Goal: Task Accomplishment & Management: Manage account settings

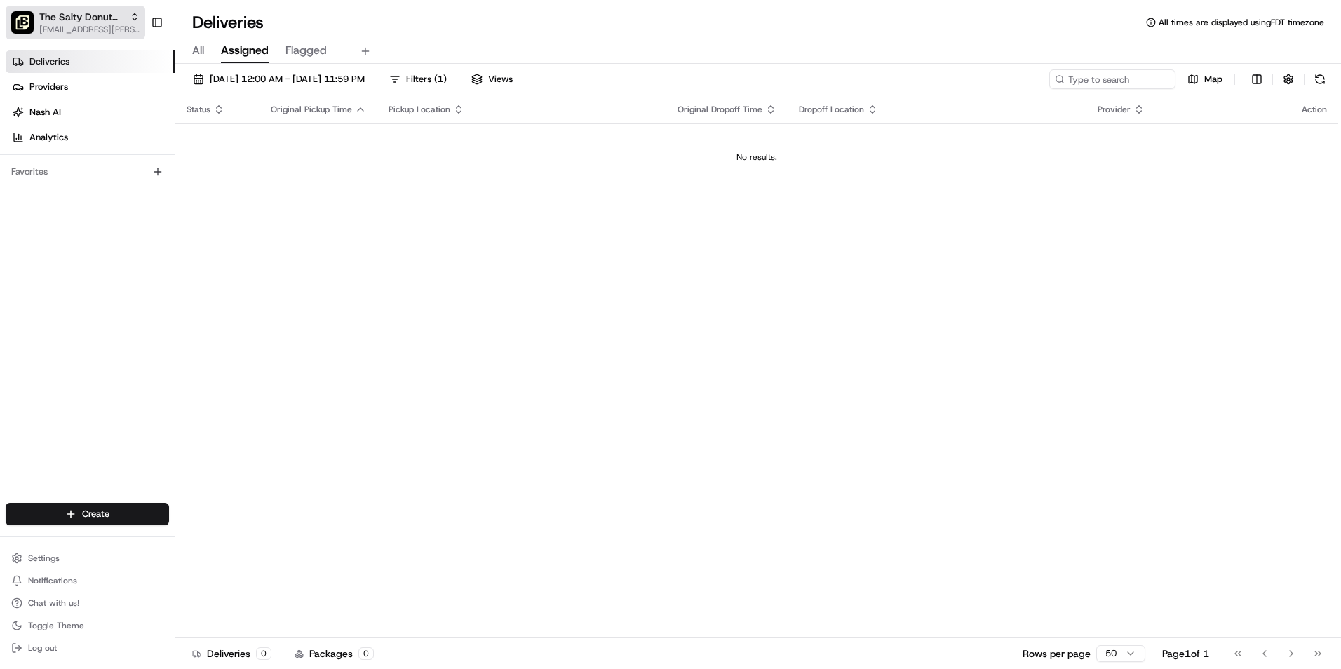
click at [119, 11] on span "The Salty Donut (12 South)" at bounding box center [81, 17] width 85 height 14
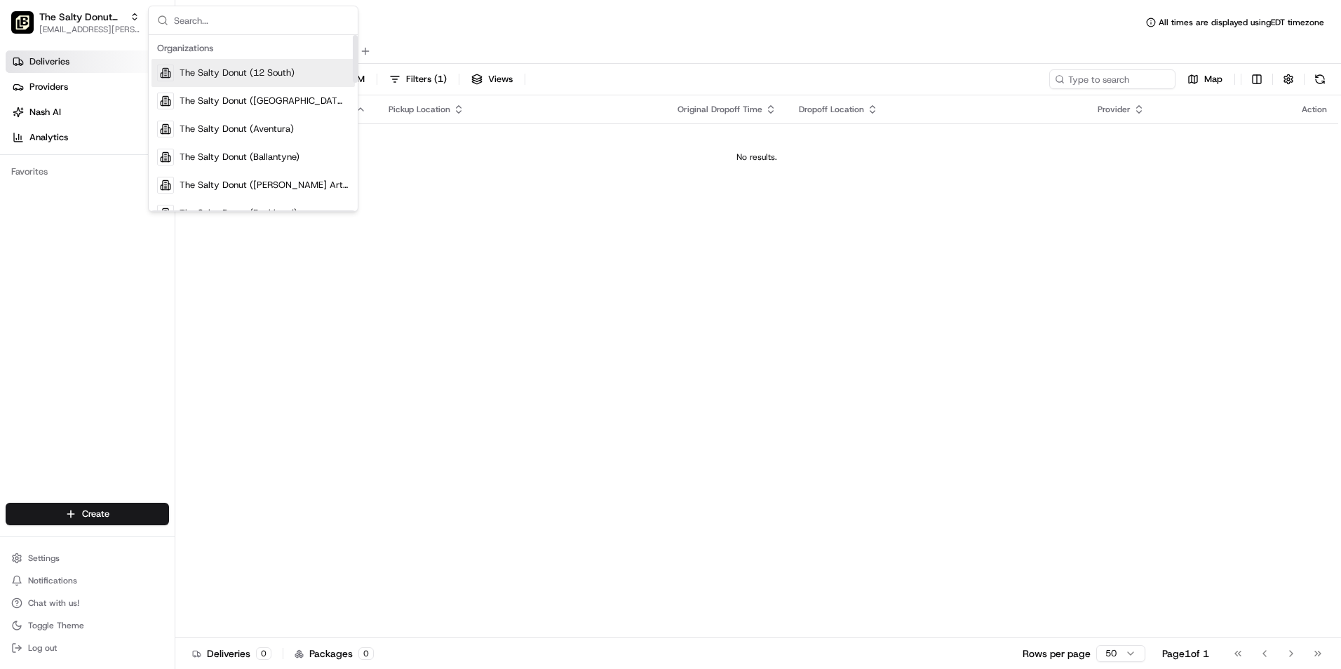
click at [206, 69] on span "The Salty Donut (12 South)" at bounding box center [237, 73] width 115 height 13
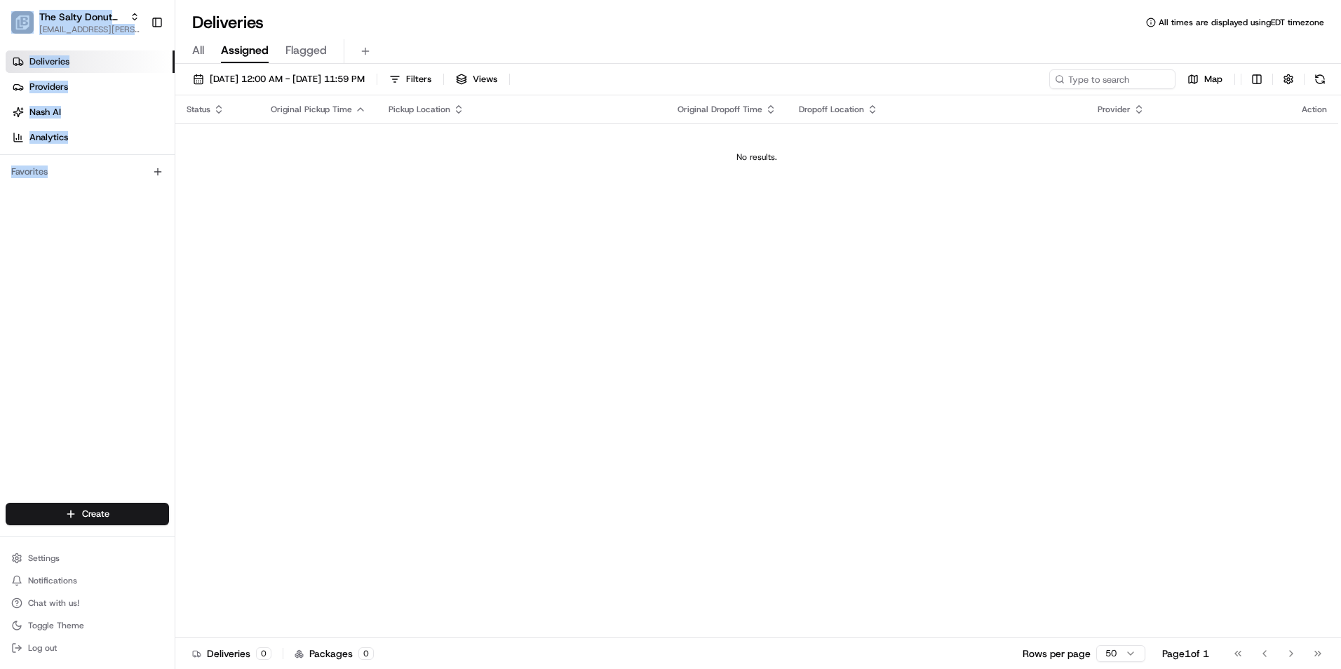
drag, startPoint x: 145, startPoint y: 419, endPoint x: 157, endPoint y: 704, distance: 285.1
click at [157, 669] on html "The Salty Donut (12 South) [EMAIL_ADDRESS][PERSON_NAME][DOMAIN_NAME] Toggle Sid…" at bounding box center [670, 334] width 1341 height 669
click at [115, 344] on div "Deliveries Providers [PERSON_NAME] Analytics Favorites" at bounding box center [87, 278] width 175 height 467
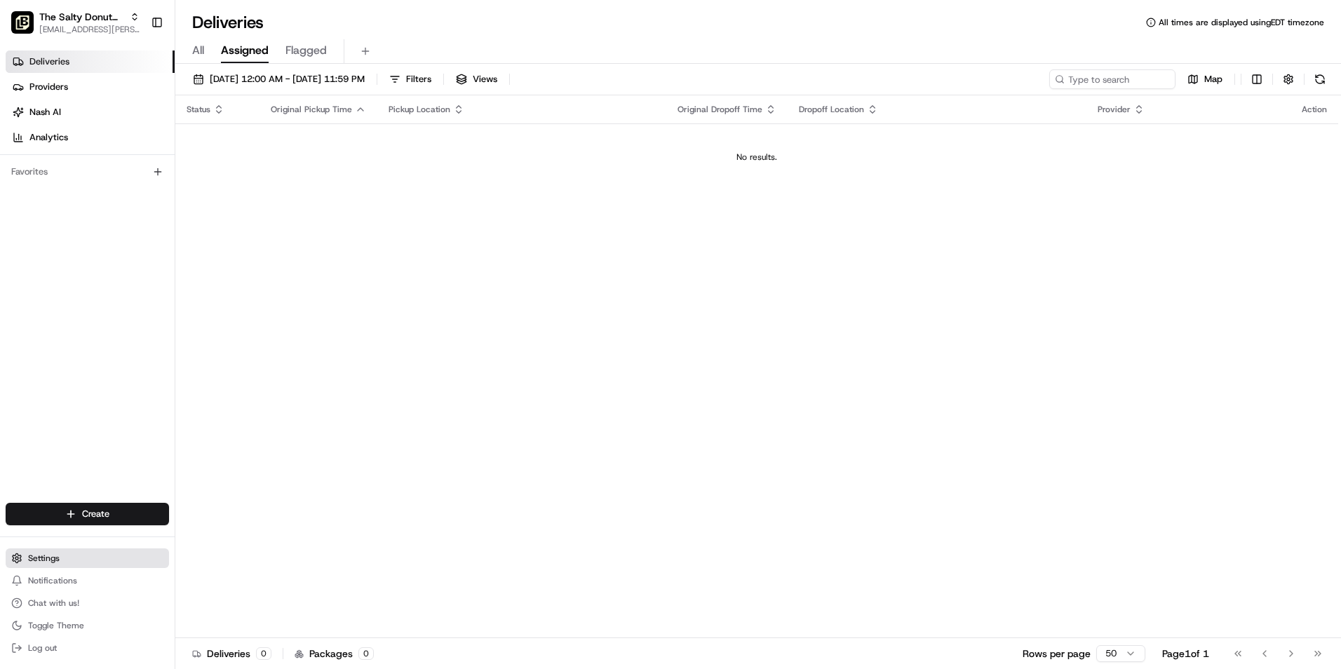
click at [48, 556] on span "Settings" at bounding box center [44, 558] width 32 height 11
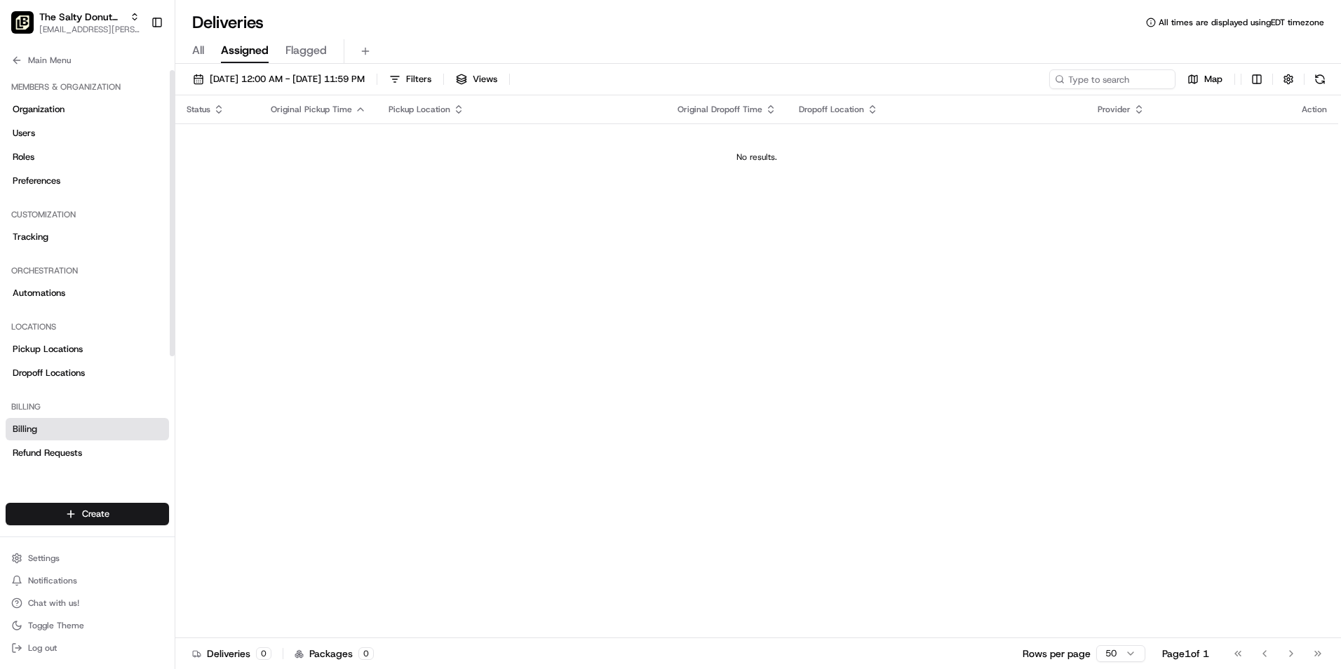
click at [26, 433] on span "Billing" at bounding box center [25, 429] width 25 height 13
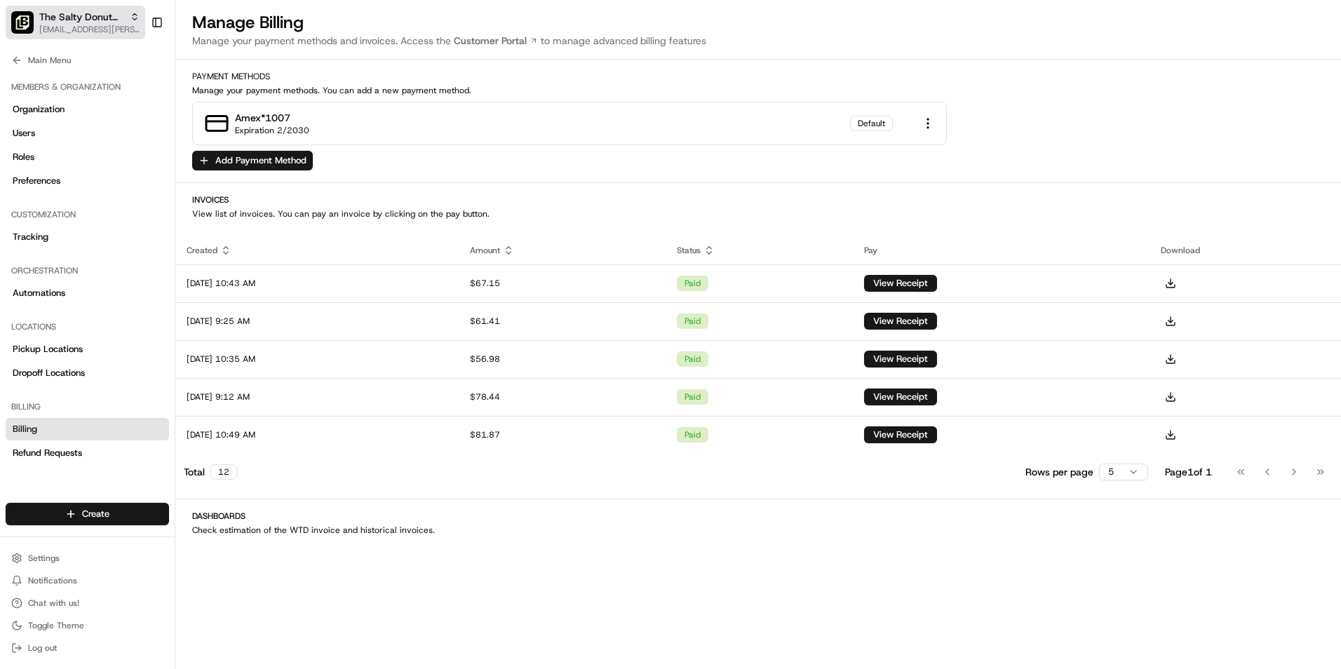
click at [130, 16] on icon "button" at bounding box center [135, 17] width 10 height 10
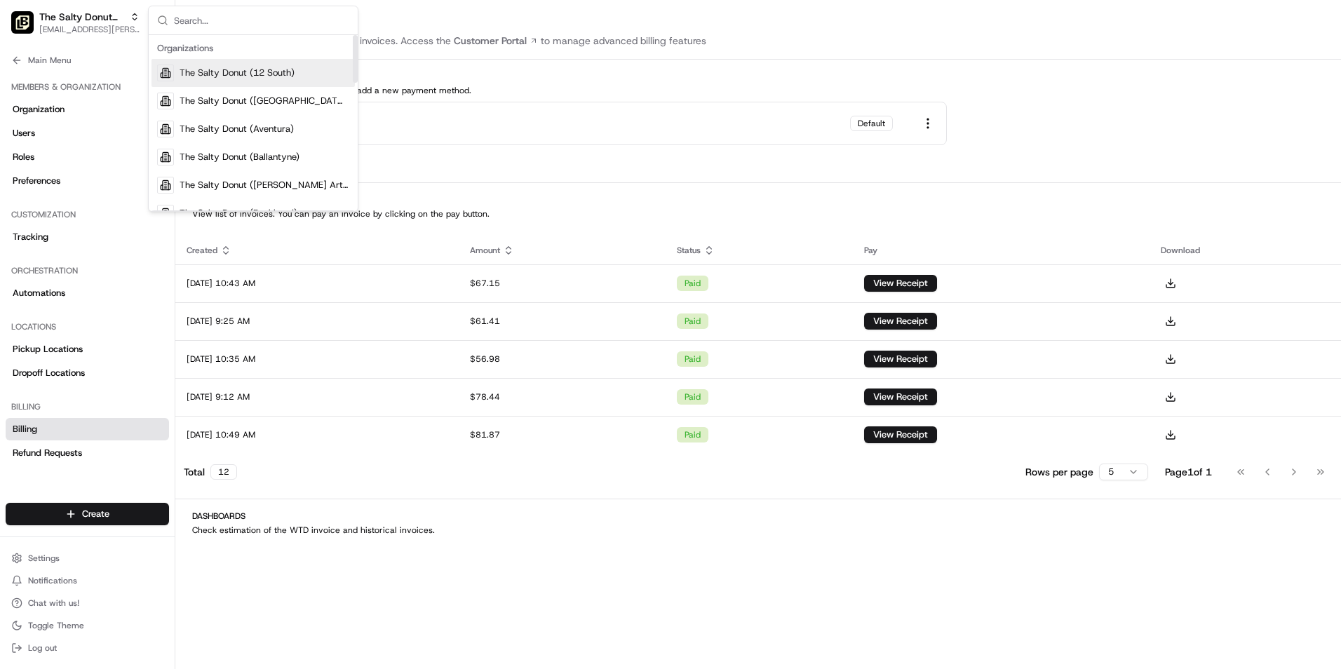
click at [205, 71] on span "The Salty Donut (12 South)" at bounding box center [237, 73] width 115 height 13
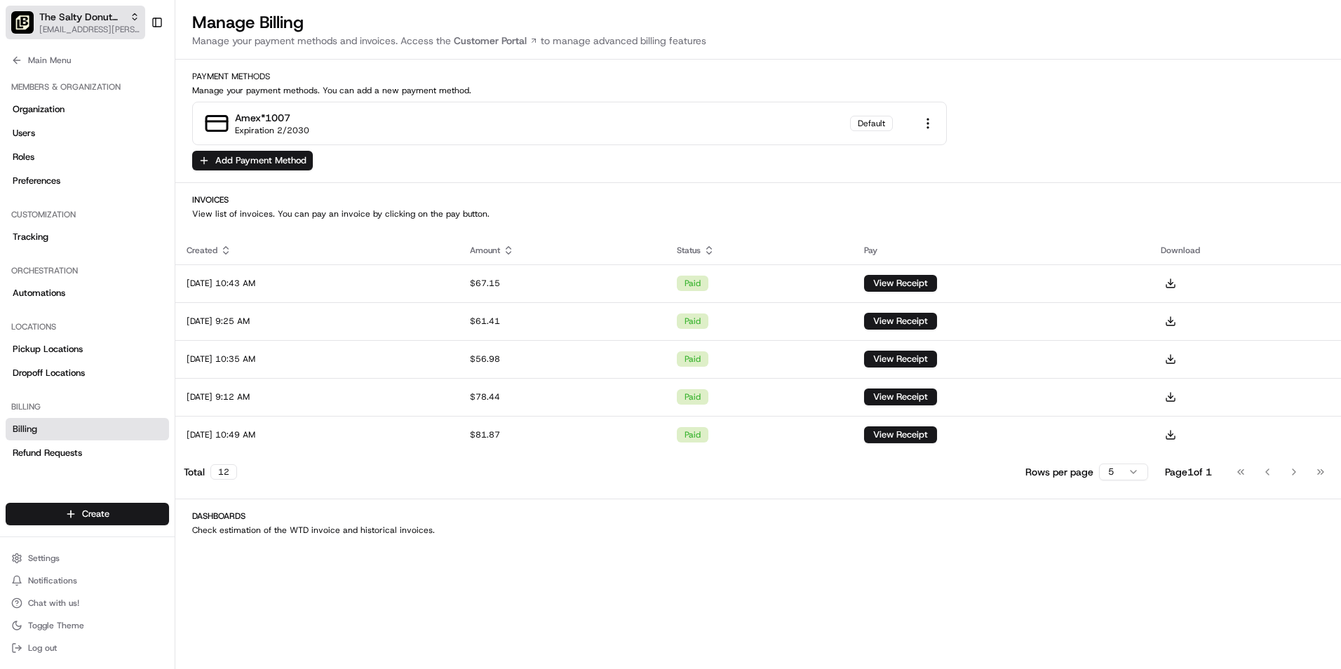
click at [134, 17] on icon "button" at bounding box center [135, 17] width 10 height 10
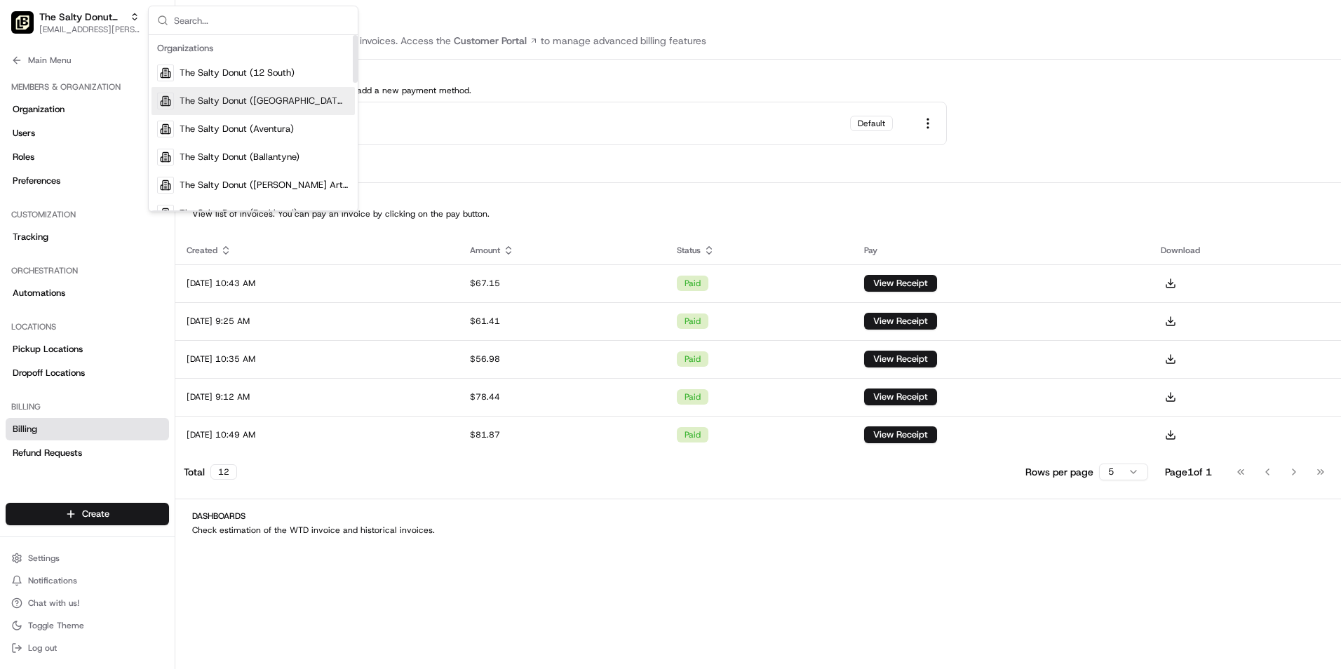
click at [175, 105] on div "The Salty Donut ([GEOGRAPHIC_DATA])" at bounding box center [253, 101] width 203 height 28
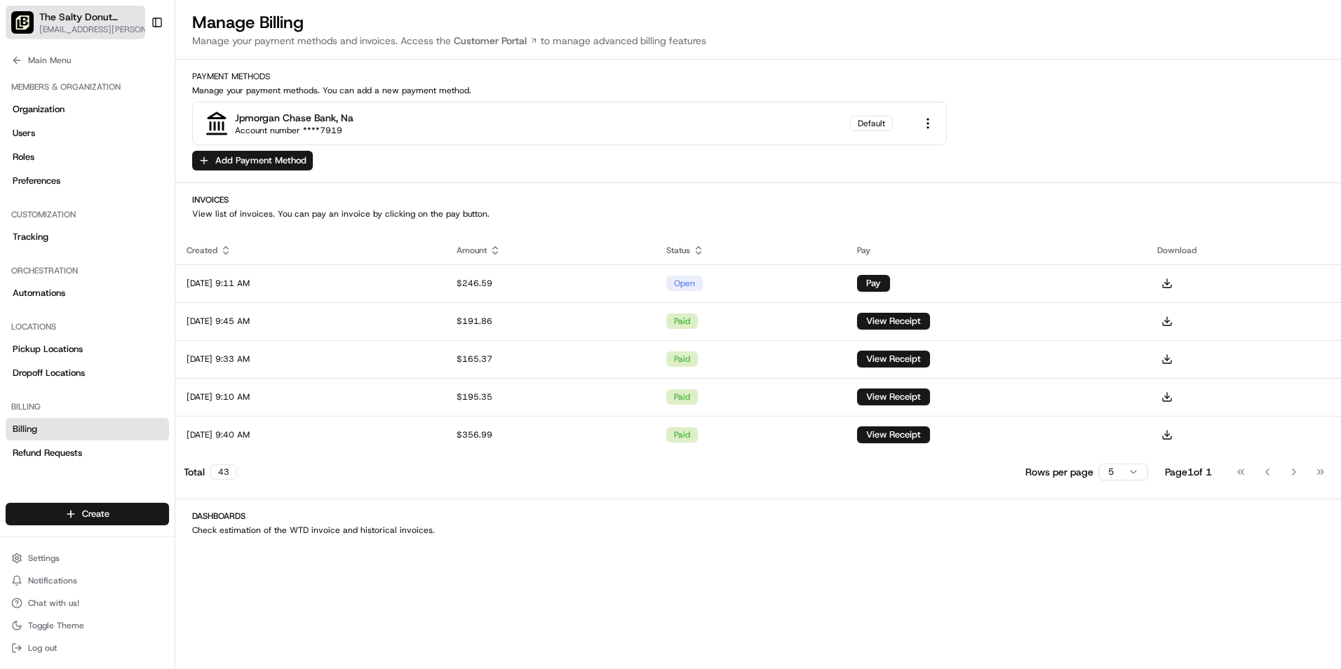
click at [149, 15] on icon "button" at bounding box center [154, 17] width 10 height 10
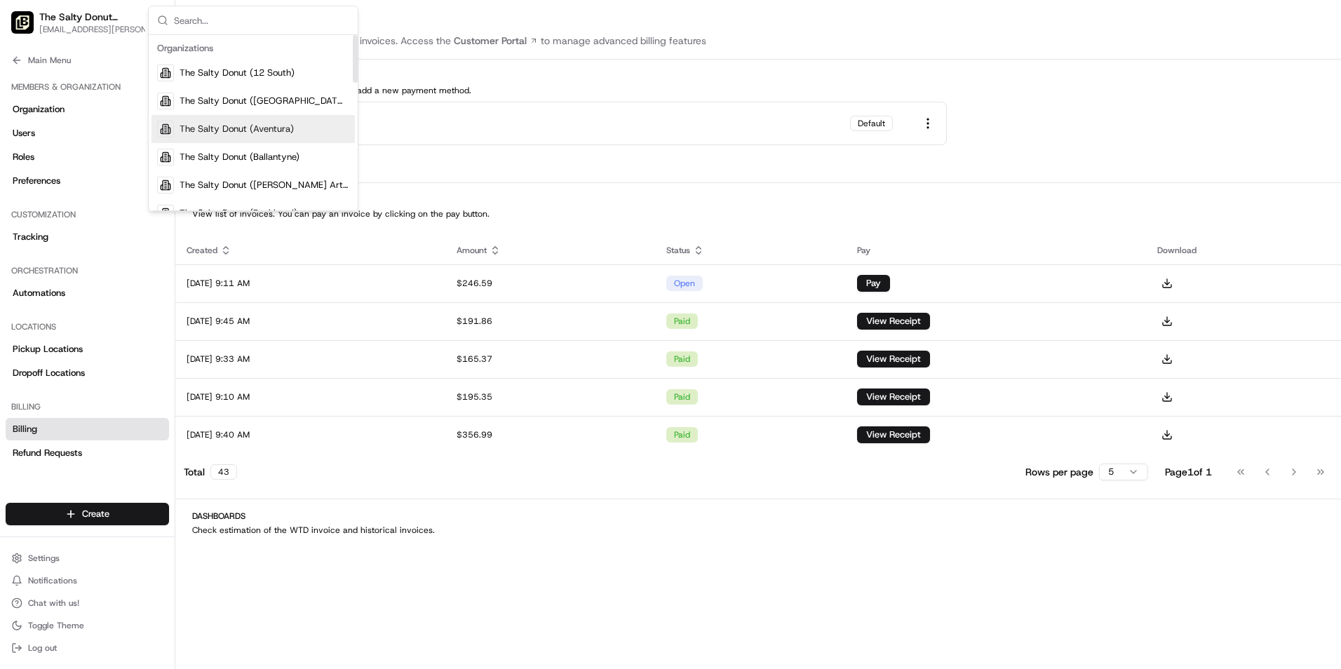
click at [203, 130] on span "The Salty Donut (Aventura)" at bounding box center [237, 129] width 114 height 13
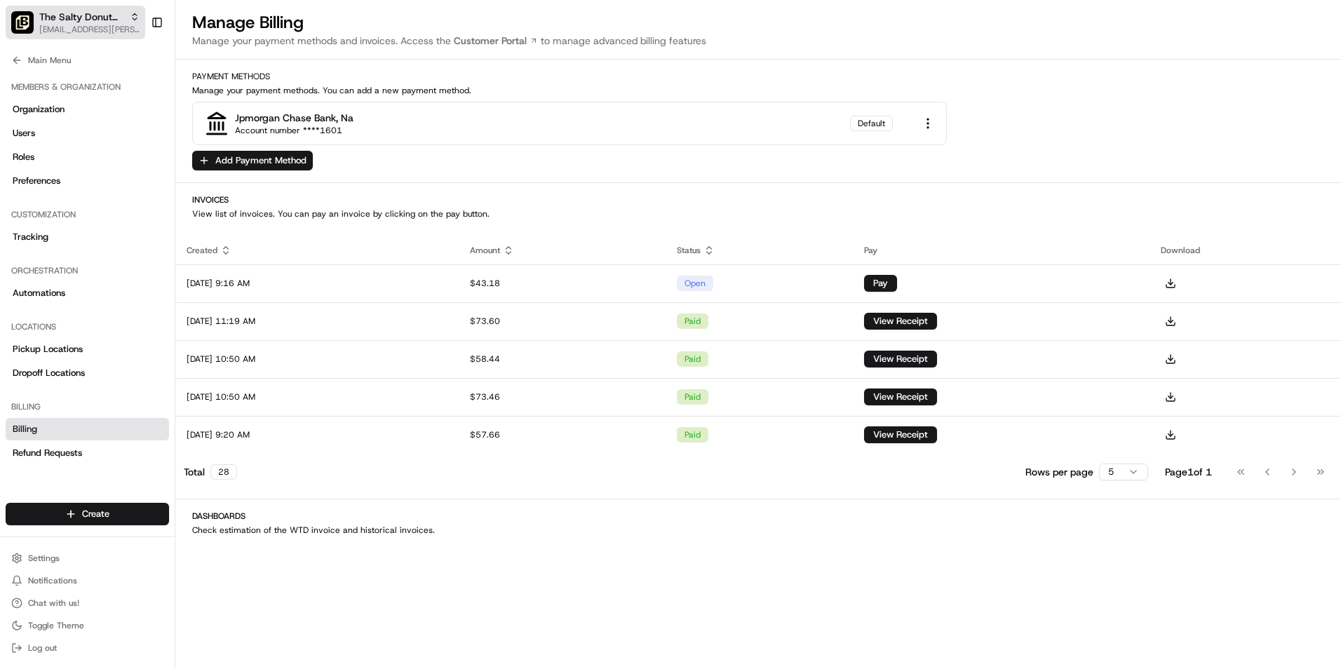
click at [132, 12] on icon "button" at bounding box center [135, 17] width 10 height 10
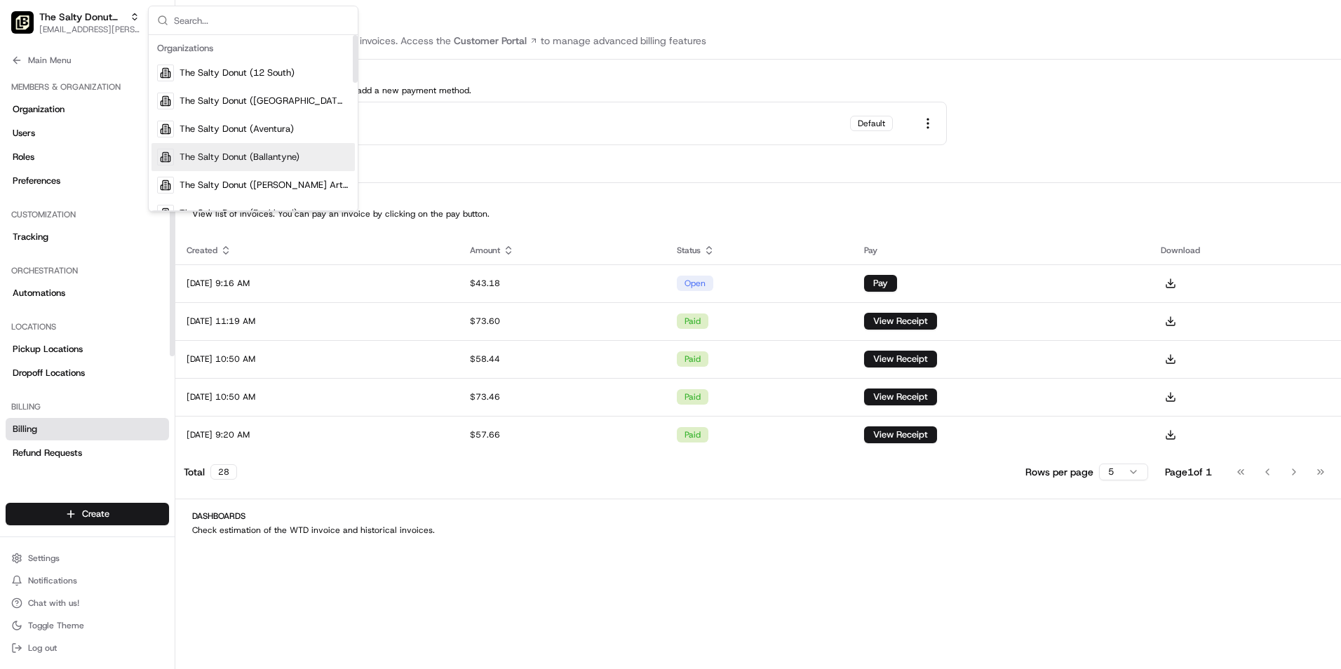
click at [216, 159] on span "The Salty Donut (Ballantyne)" at bounding box center [240, 157] width 120 height 13
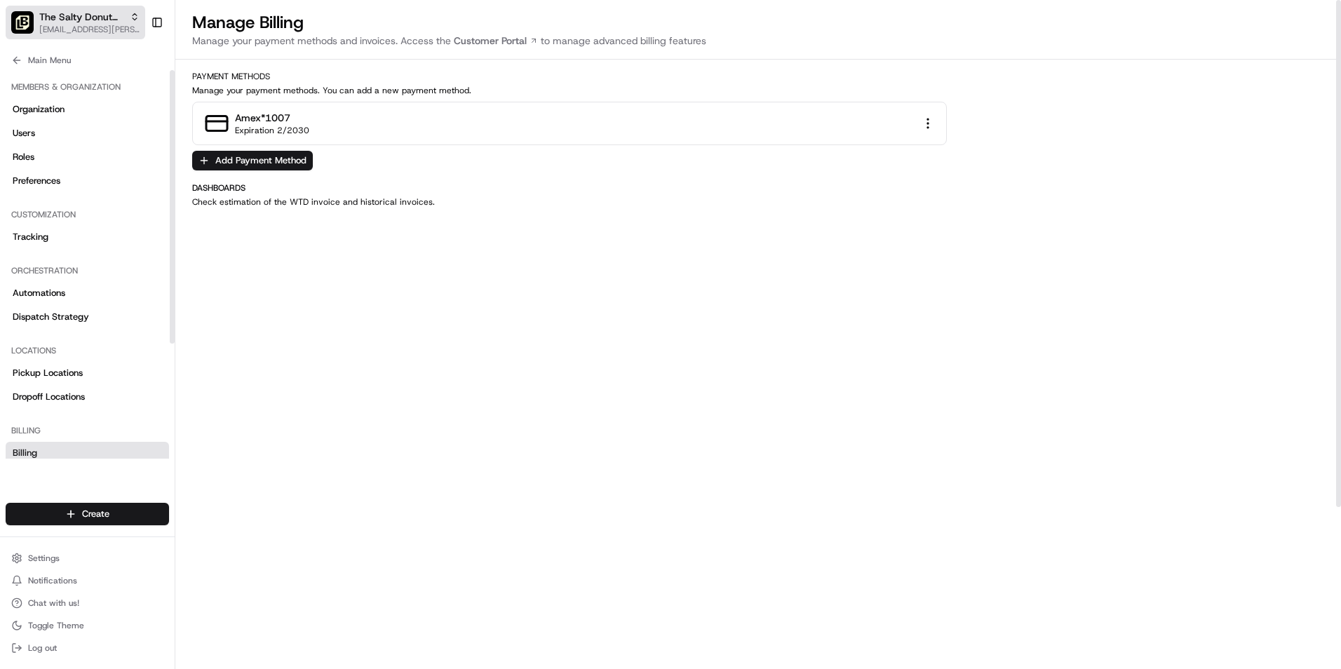
click at [132, 16] on icon "button" at bounding box center [135, 17] width 10 height 10
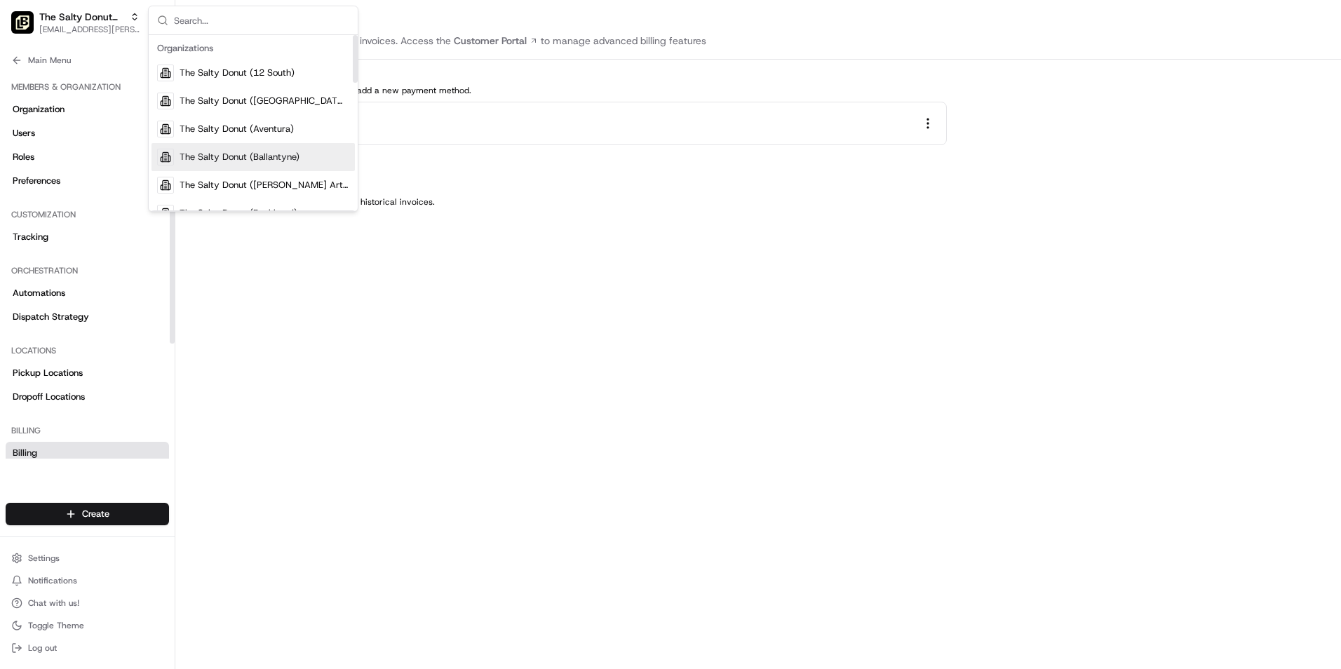
click at [267, 152] on span "The Salty Donut (Ballantyne)" at bounding box center [240, 157] width 120 height 13
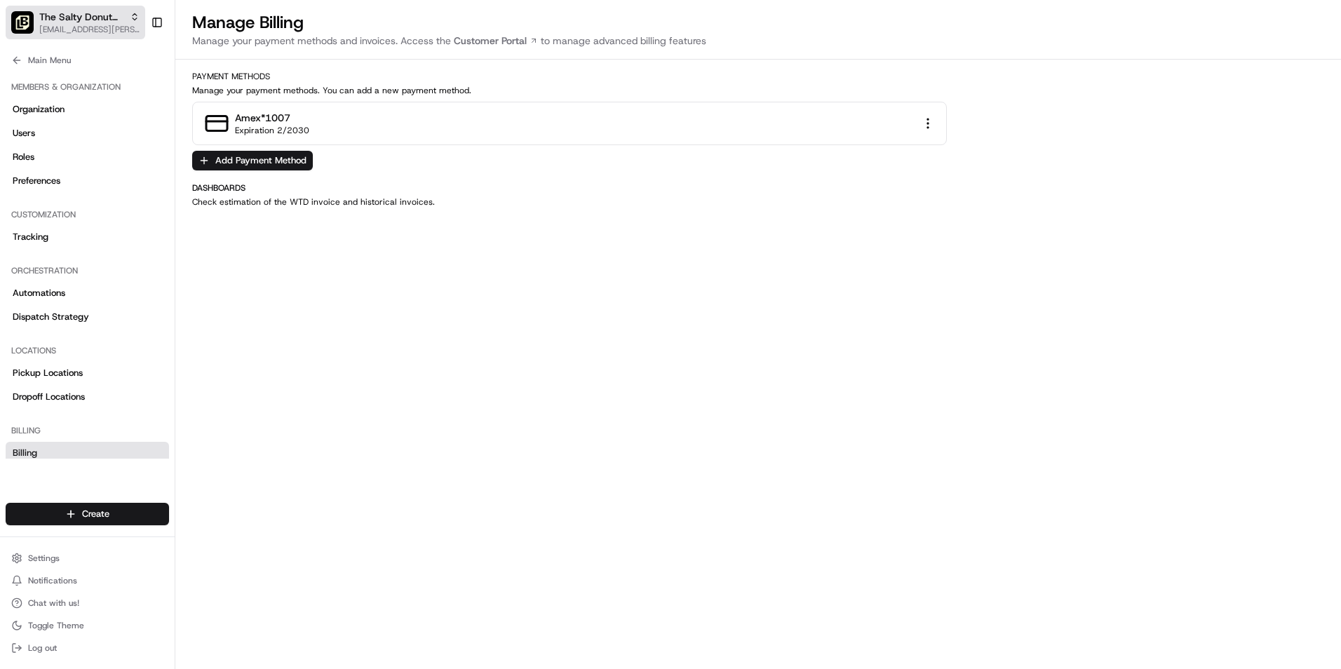
click at [117, 20] on span "The Salty Donut (Ballantyne)" at bounding box center [81, 17] width 85 height 14
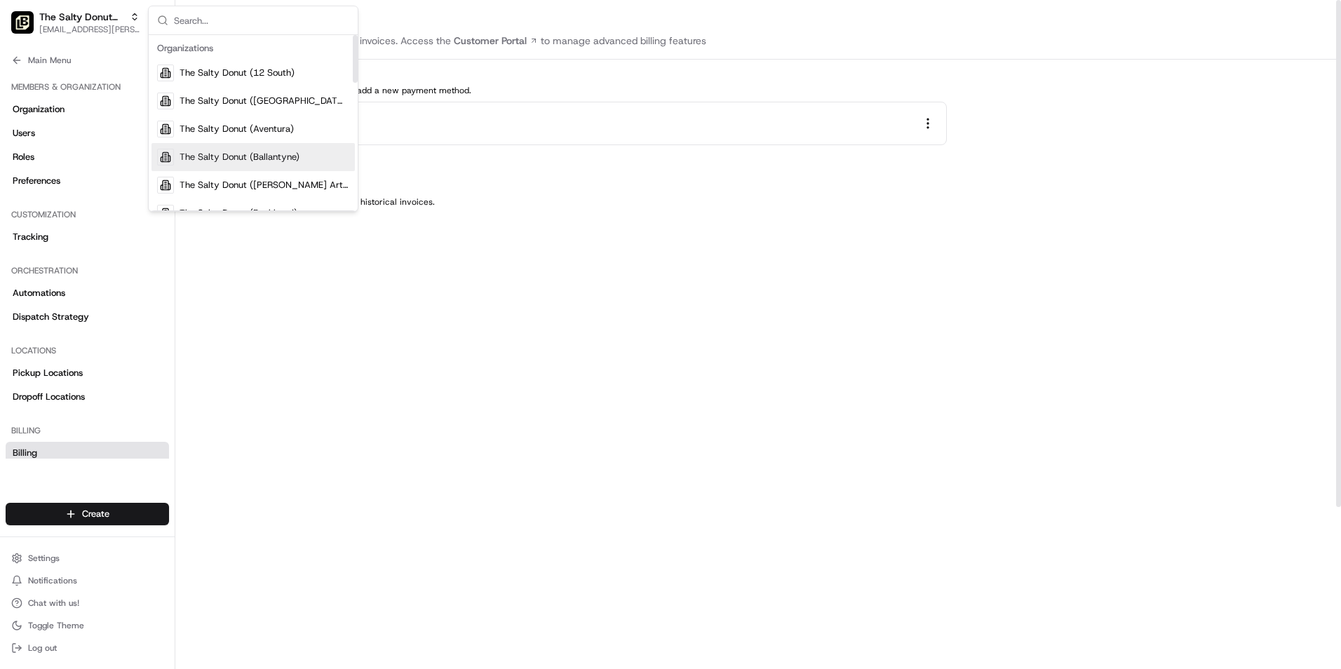
click at [243, 150] on div "The Salty Donut (Ballantyne)" at bounding box center [253, 157] width 203 height 28
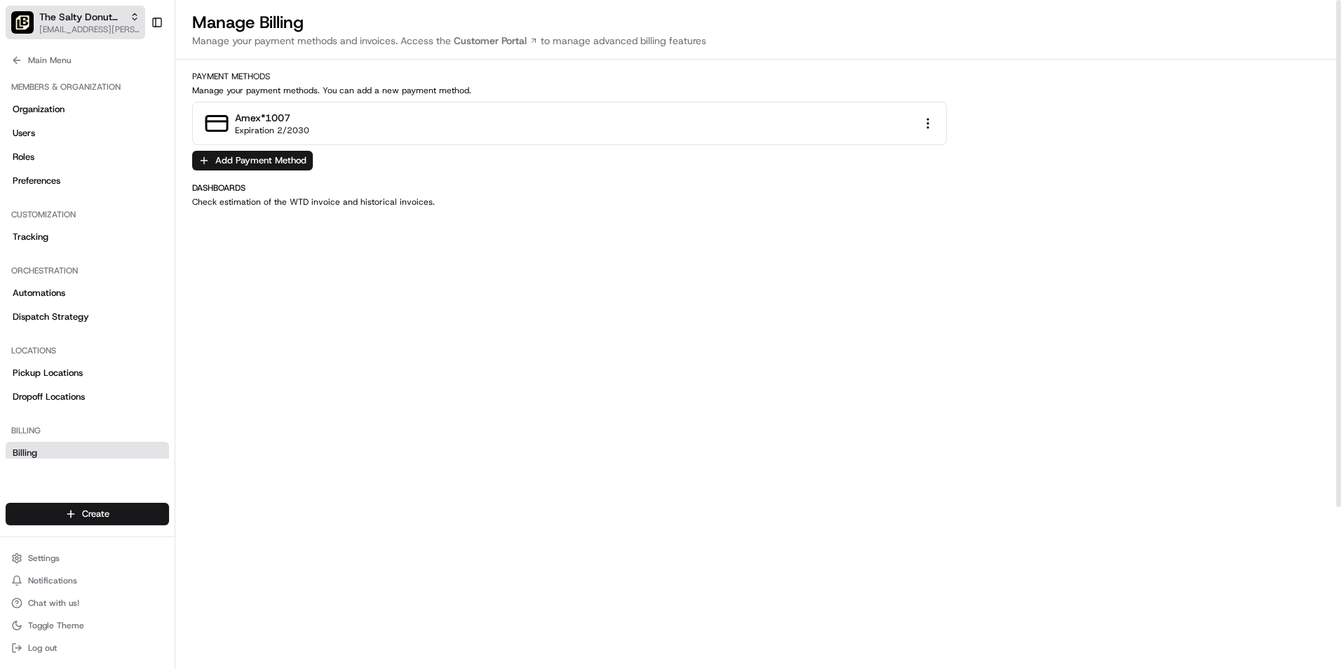
click at [132, 18] on icon "button" at bounding box center [135, 17] width 10 height 10
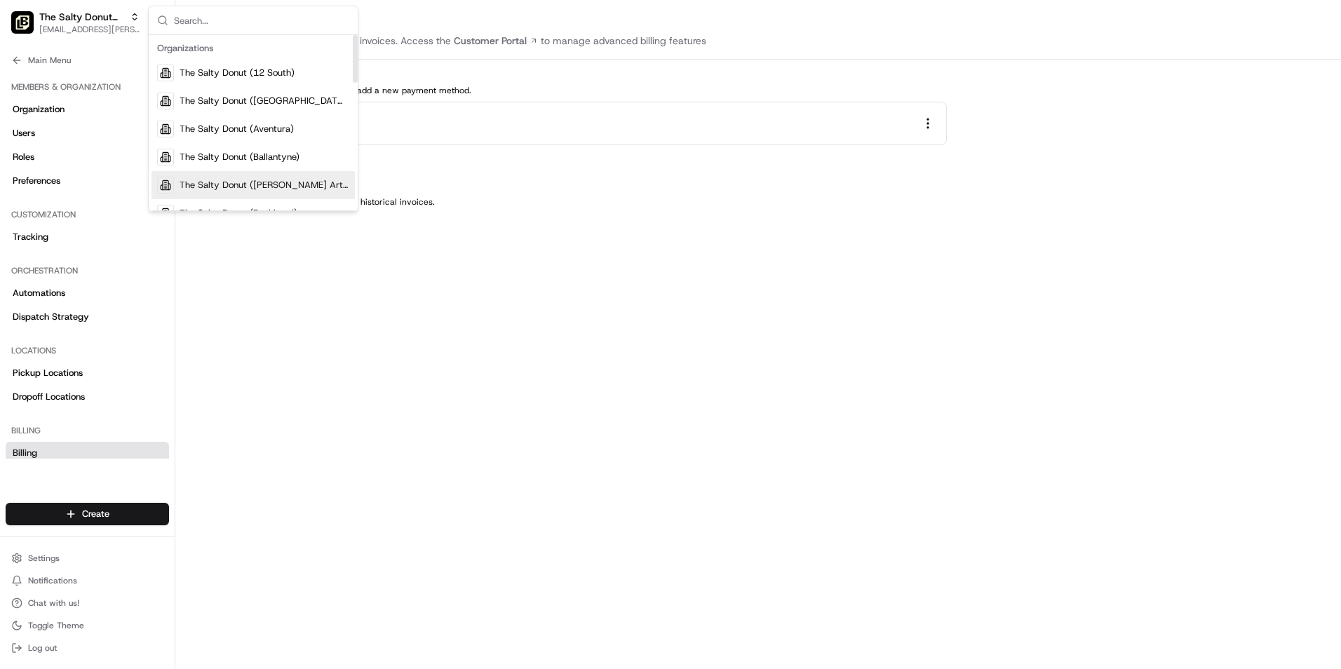
click at [267, 181] on span "The Salty Donut ([PERSON_NAME] Arts)" at bounding box center [265, 185] width 170 height 13
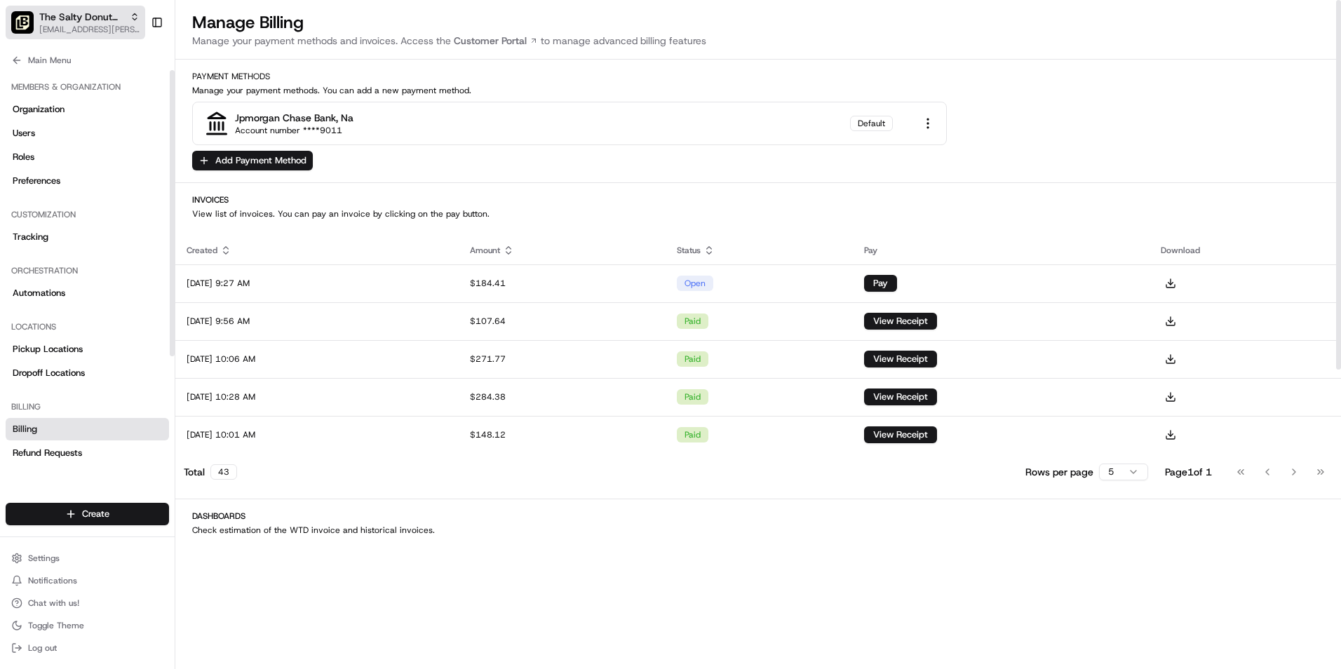
click at [133, 20] on icon "button" at bounding box center [135, 17] width 10 height 10
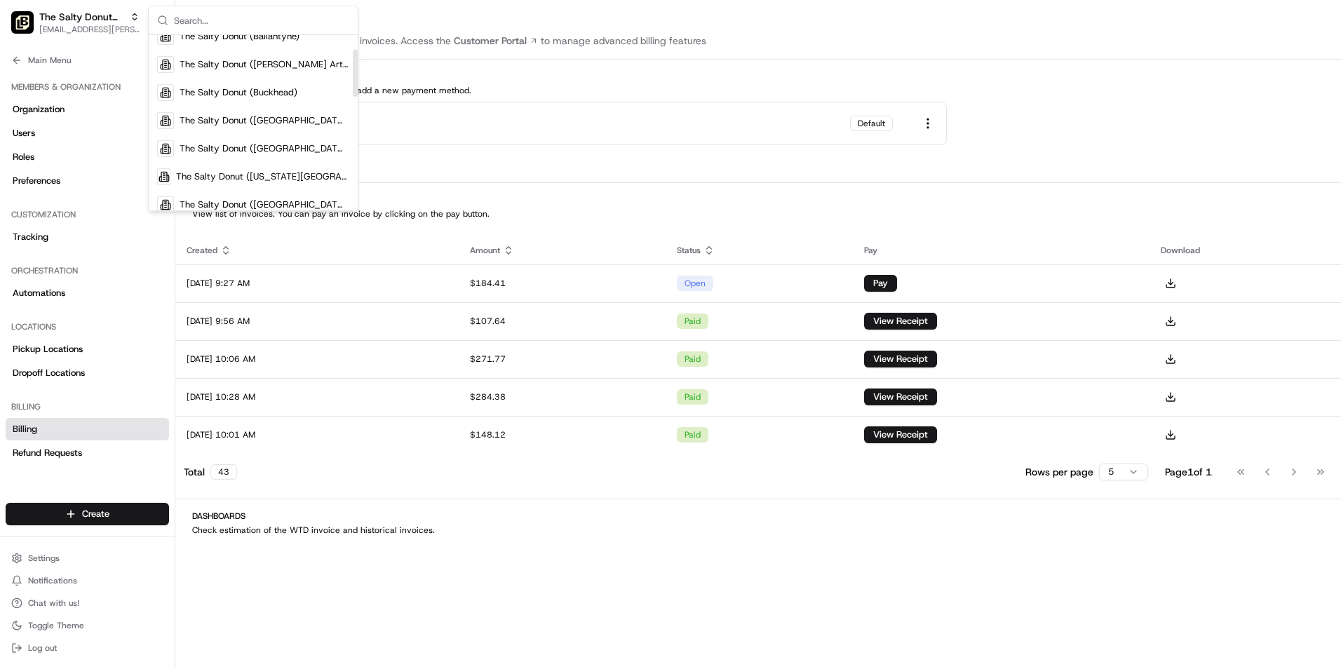
scroll to position [140, 0]
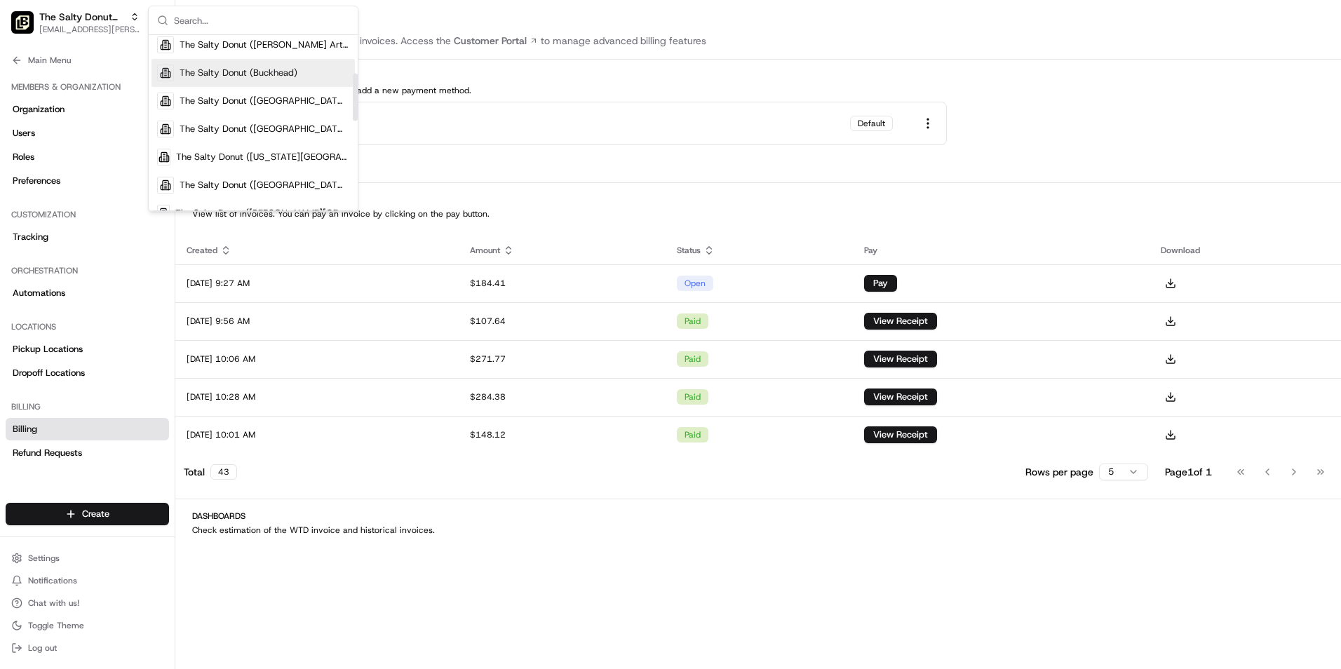
click at [250, 78] on span "The Salty Donut (Buckhead)" at bounding box center [239, 73] width 118 height 13
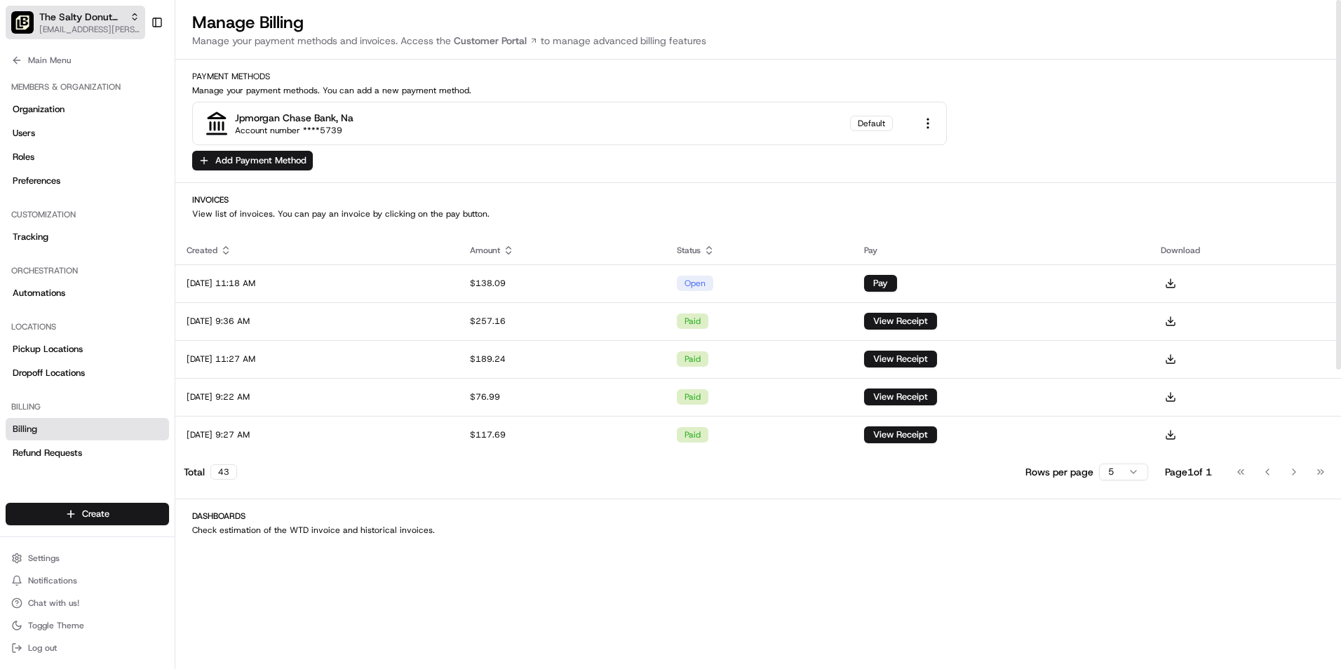
click at [135, 18] on icon "button" at bounding box center [135, 17] width 10 height 10
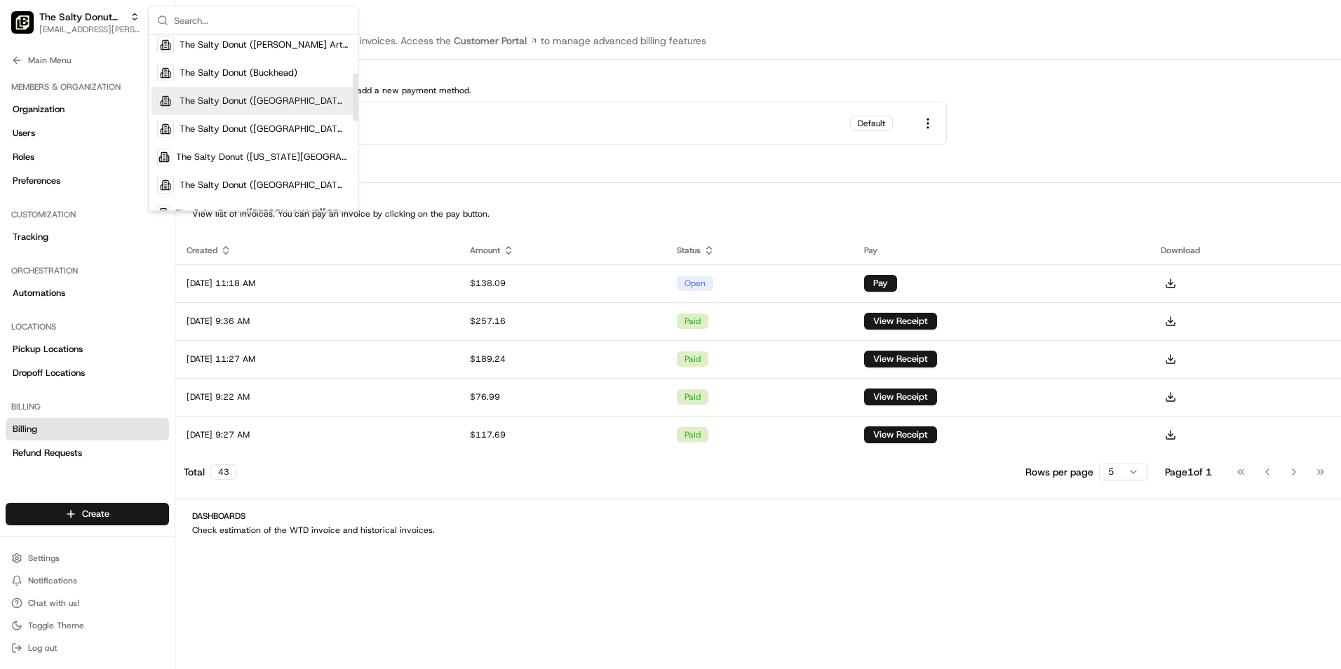
click at [241, 93] on div "The Salty Donut ([GEOGRAPHIC_DATA])" at bounding box center [253, 101] width 203 height 28
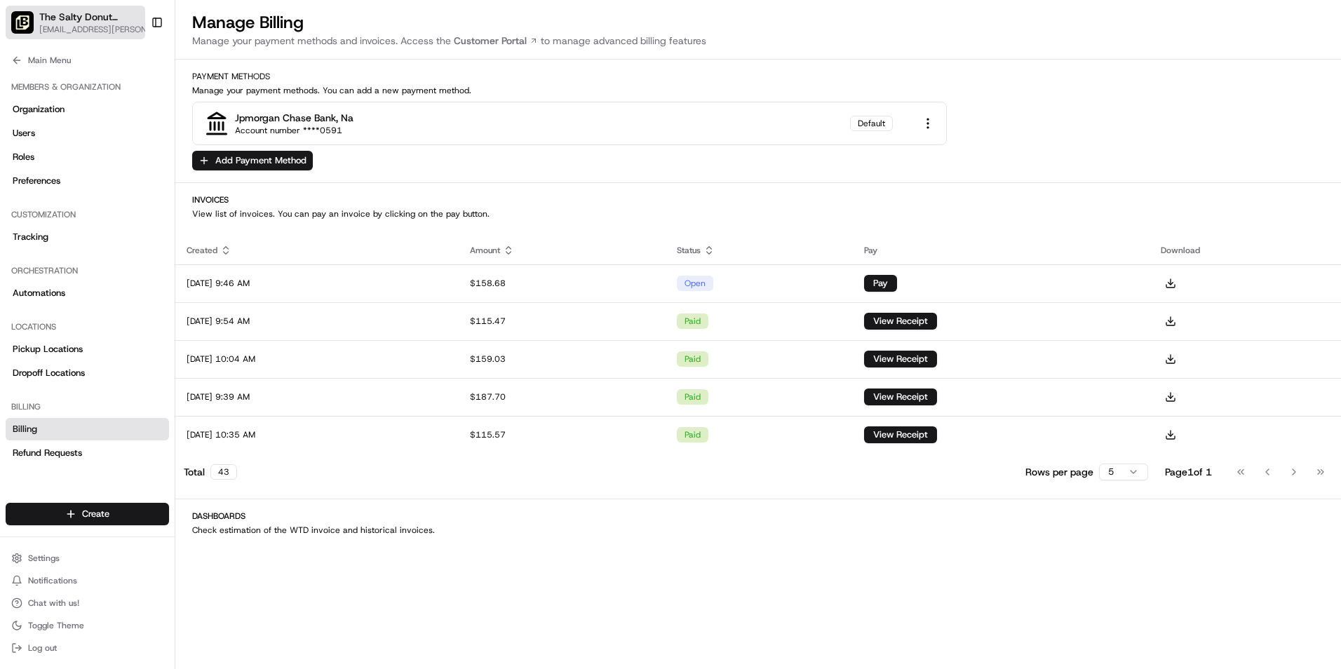
click at [149, 17] on icon "button" at bounding box center [154, 17] width 10 height 10
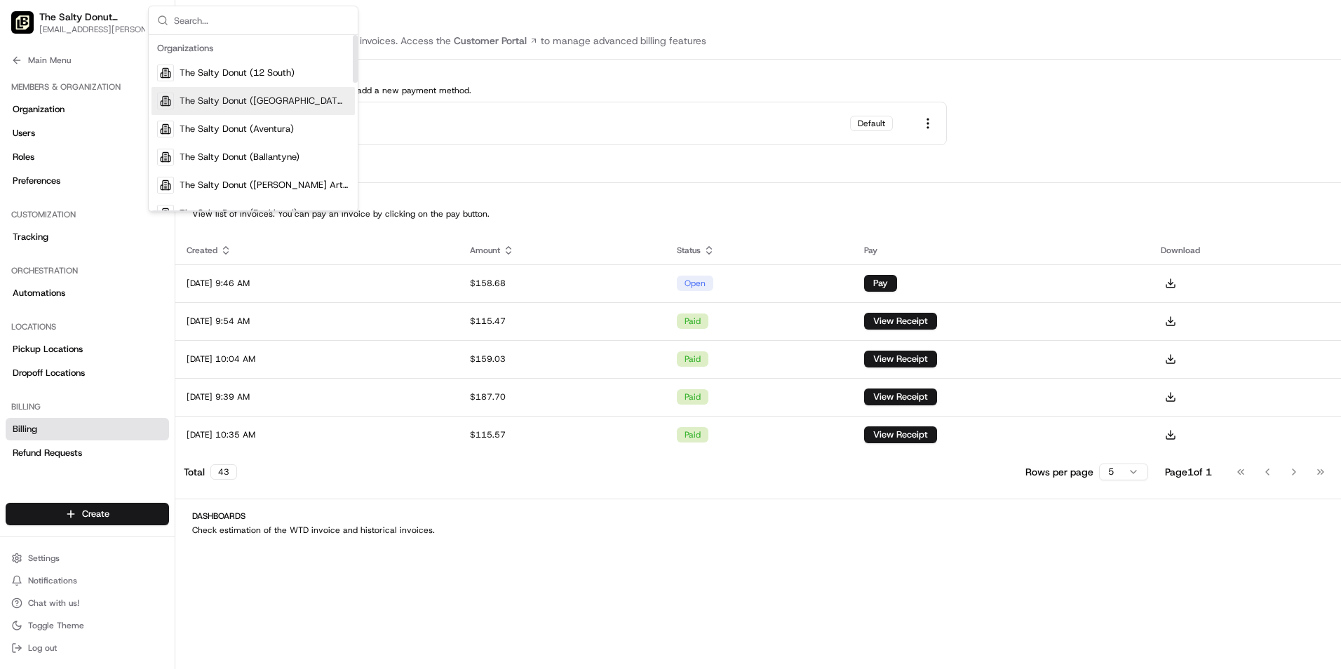
click at [247, 99] on span "The Salty Donut ([GEOGRAPHIC_DATA])" at bounding box center [265, 101] width 170 height 13
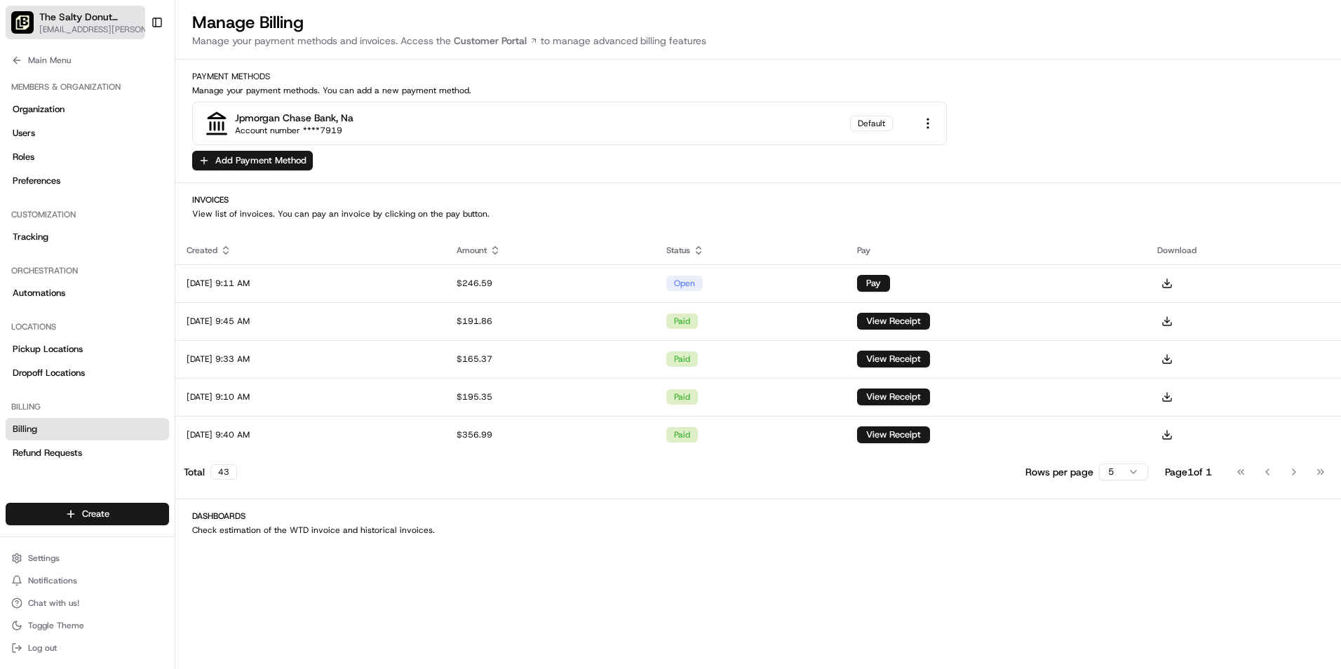
click at [128, 15] on div "The Salty Donut ([GEOGRAPHIC_DATA])" at bounding box center [98, 17] width 119 height 14
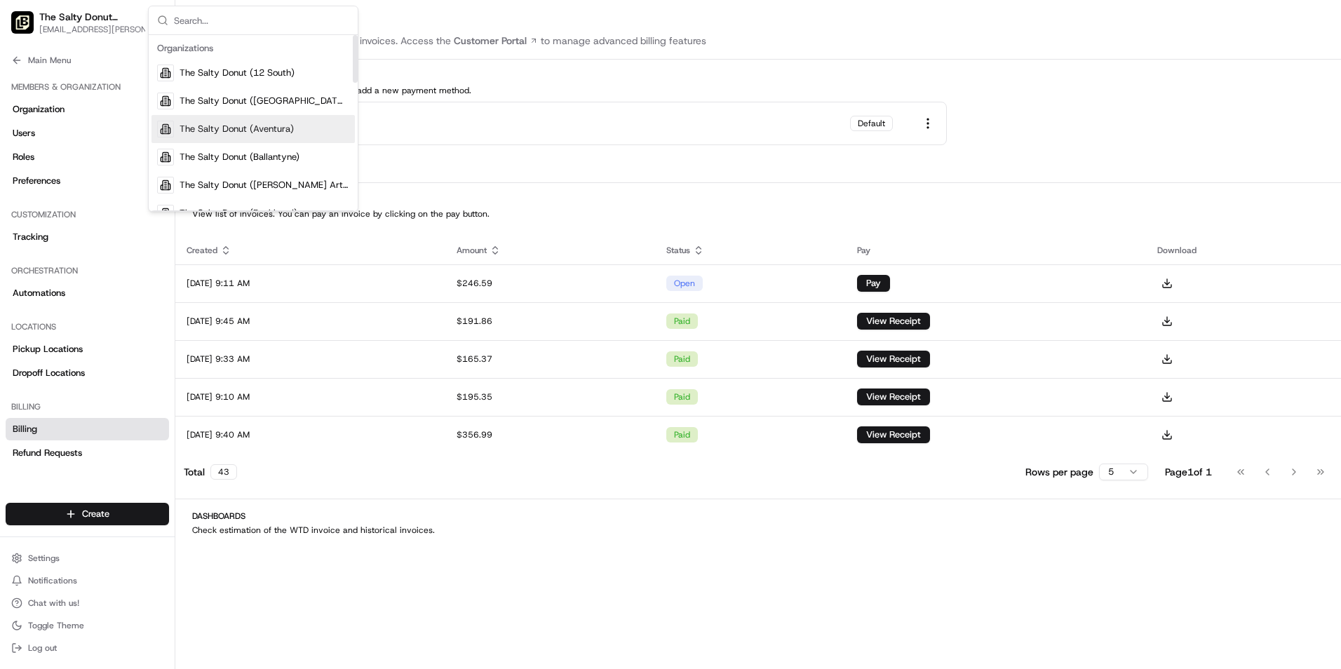
click at [206, 125] on span "The Salty Donut (Aventura)" at bounding box center [237, 129] width 114 height 13
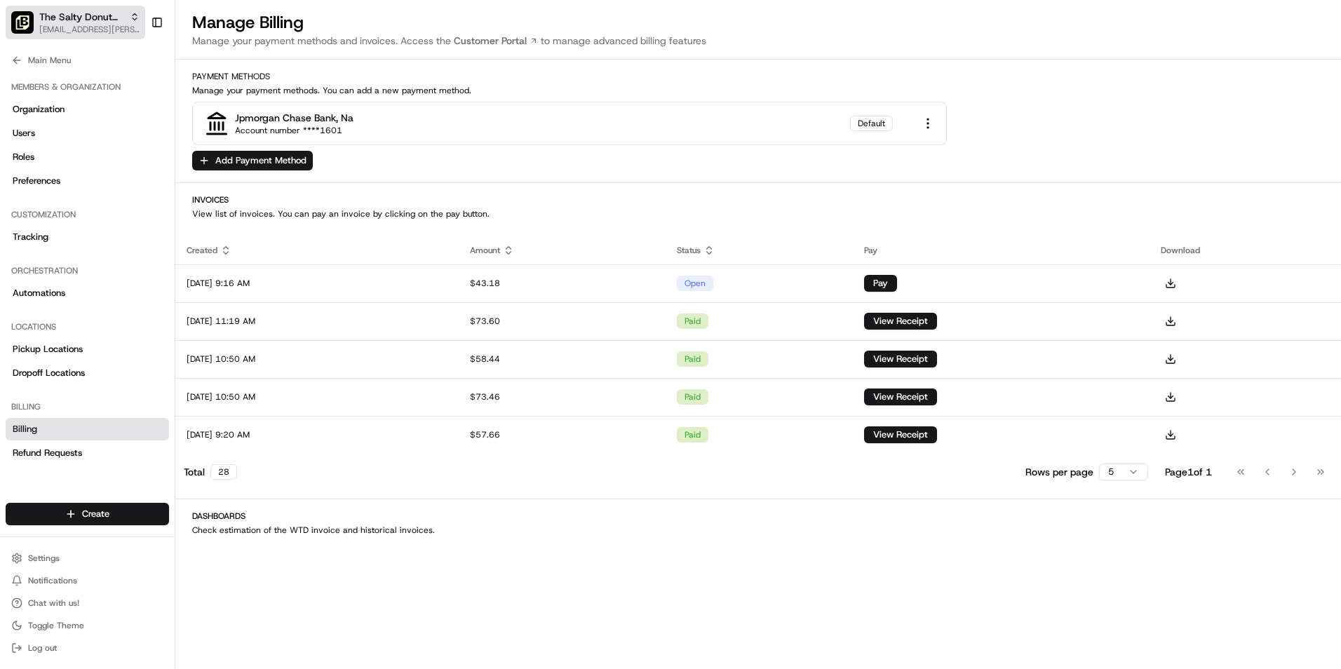
click at [98, 22] on span "The Salty Donut (Aventura)" at bounding box center [81, 17] width 85 height 14
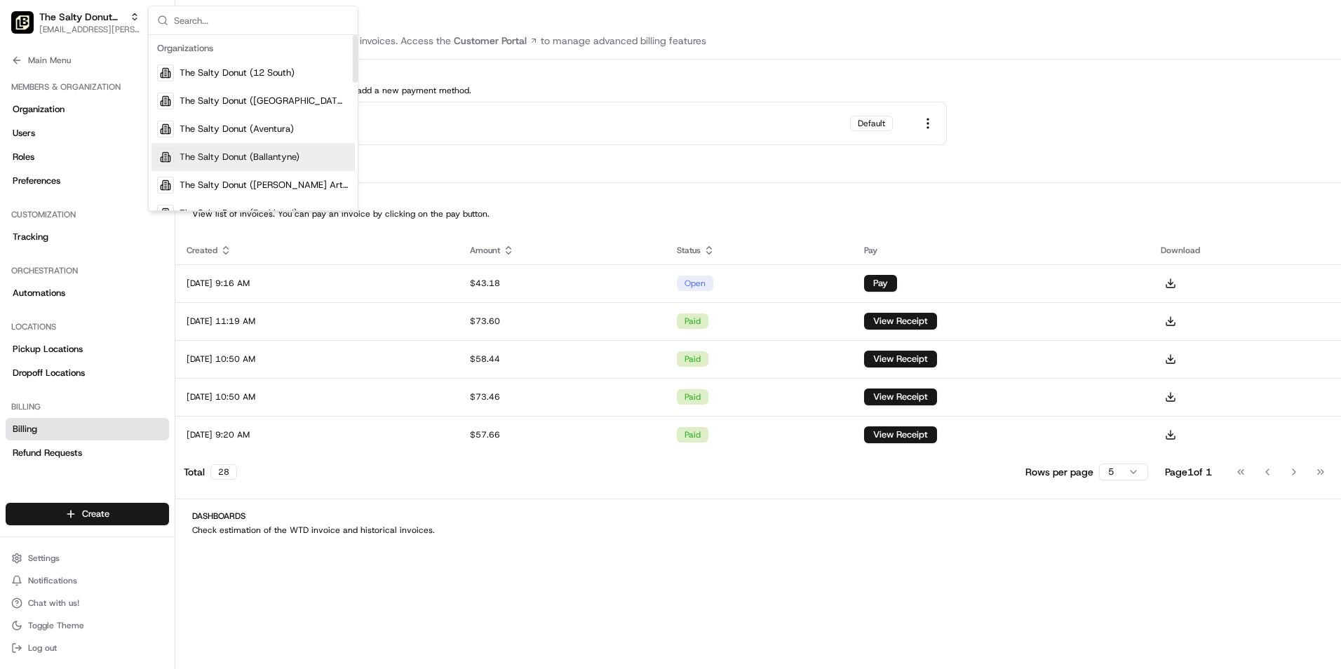
click at [225, 161] on span "The Salty Donut (Ballantyne)" at bounding box center [240, 157] width 120 height 13
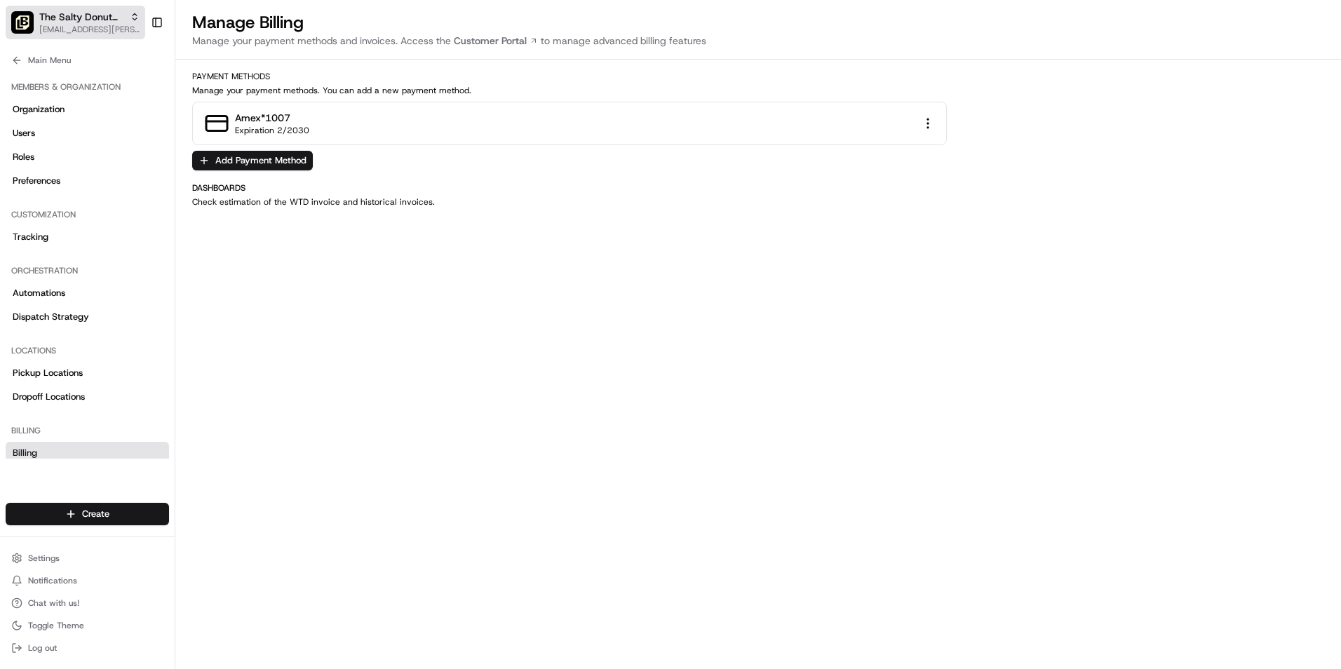
click at [126, 22] on div "The Salty Donut (Ballantyne)" at bounding box center [89, 17] width 100 height 14
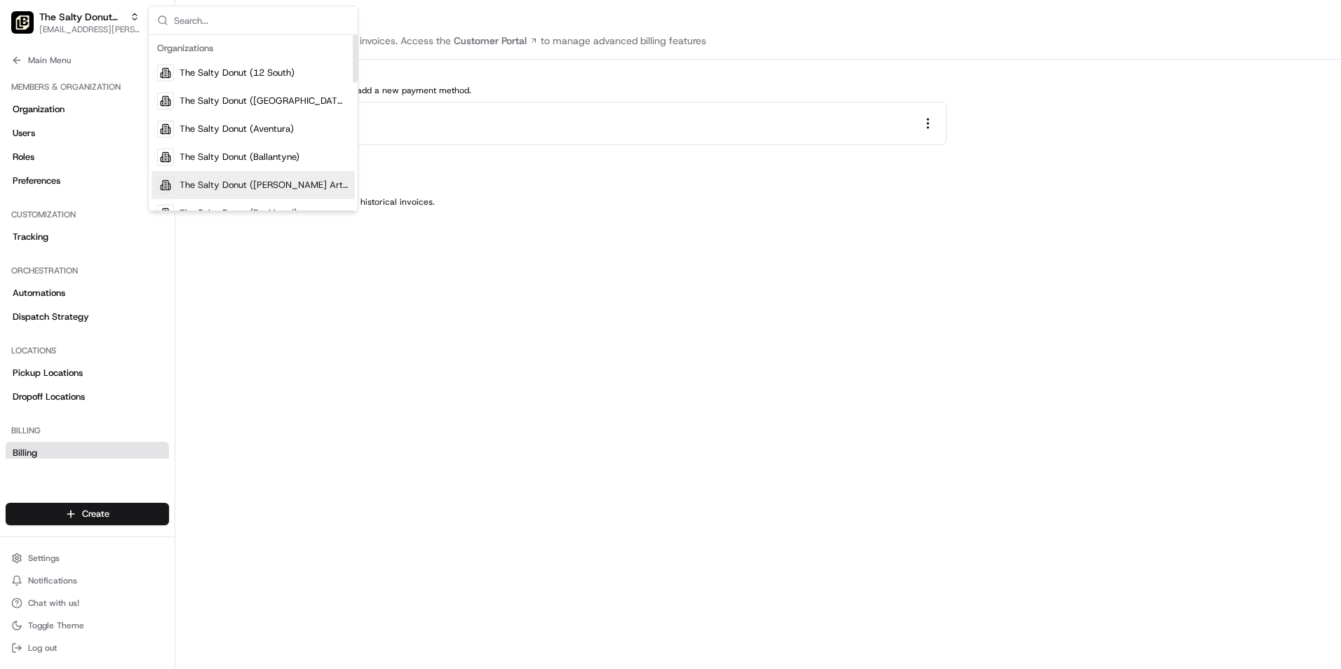
click at [272, 180] on span "The Salty Donut ([PERSON_NAME] Arts)" at bounding box center [265, 185] width 170 height 13
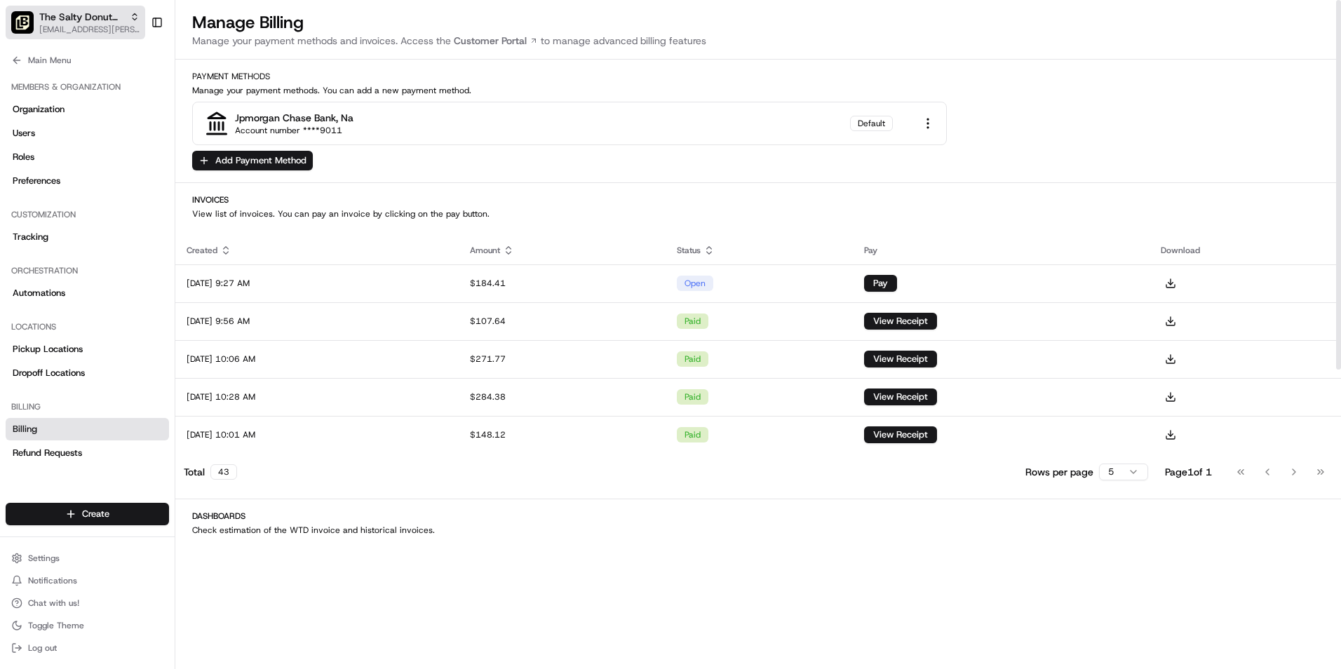
click at [138, 15] on icon "button" at bounding box center [135, 17] width 10 height 10
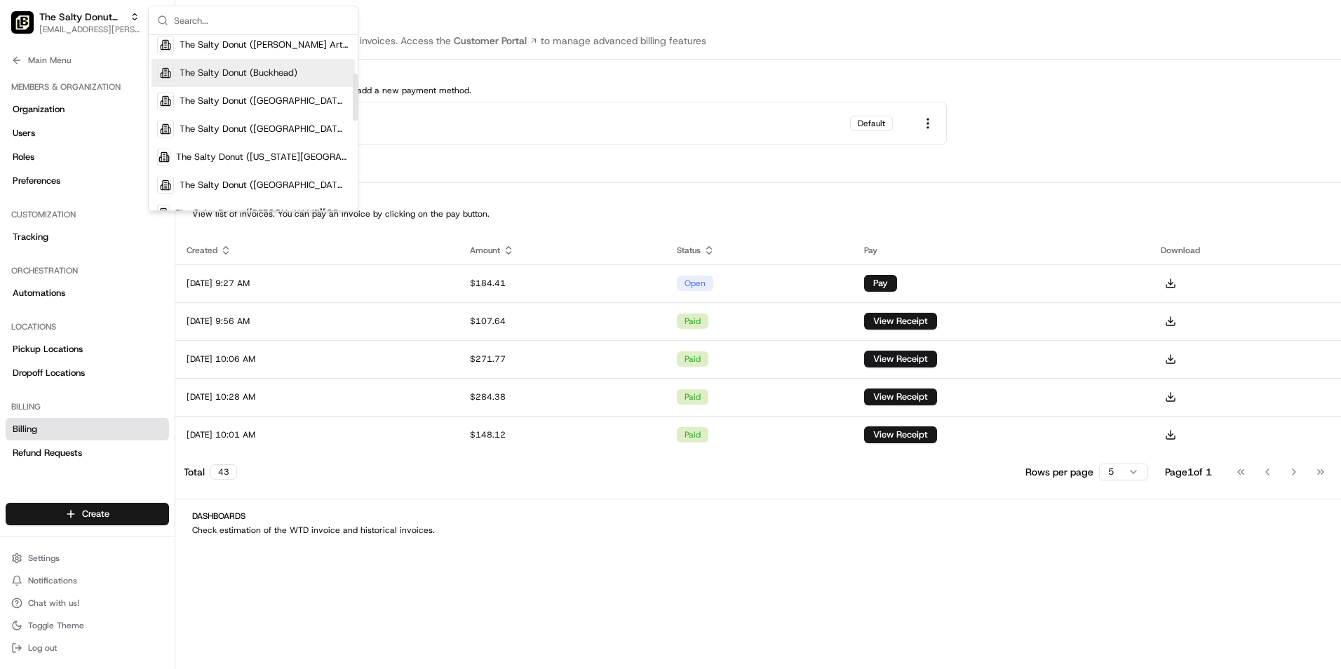
click at [290, 77] on span "The Salty Donut (Buckhead)" at bounding box center [239, 73] width 118 height 13
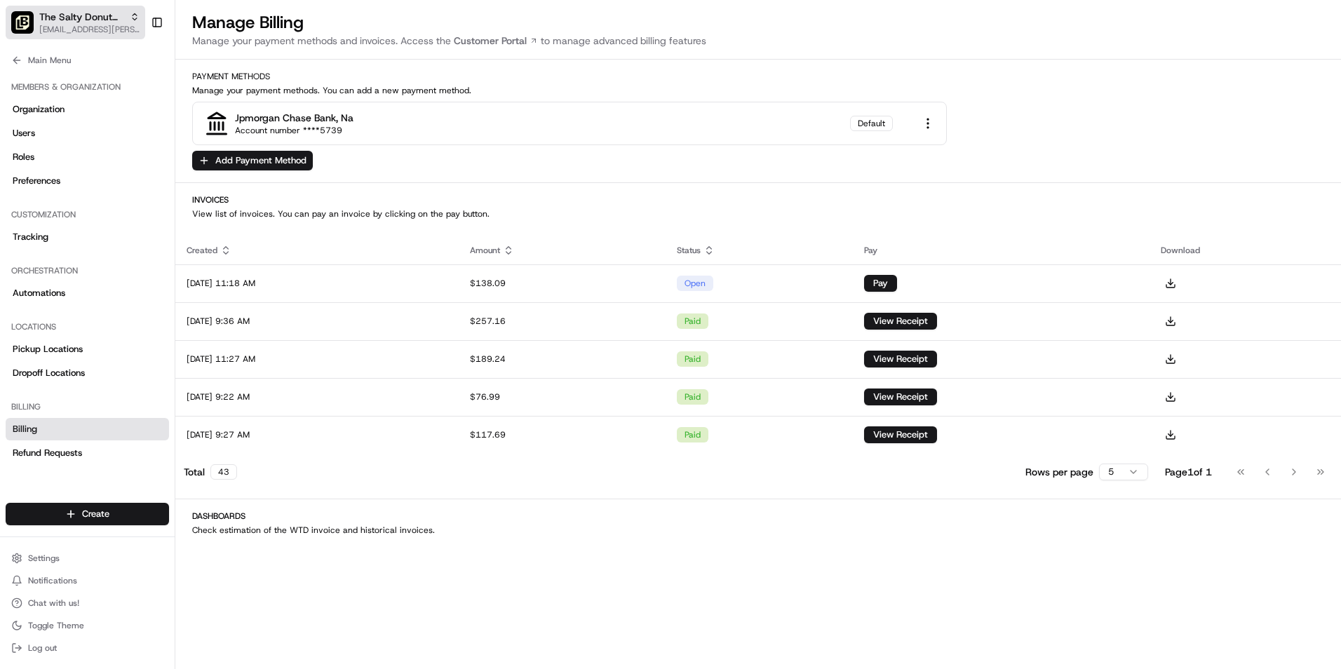
click at [131, 13] on icon "button" at bounding box center [135, 17] width 10 height 10
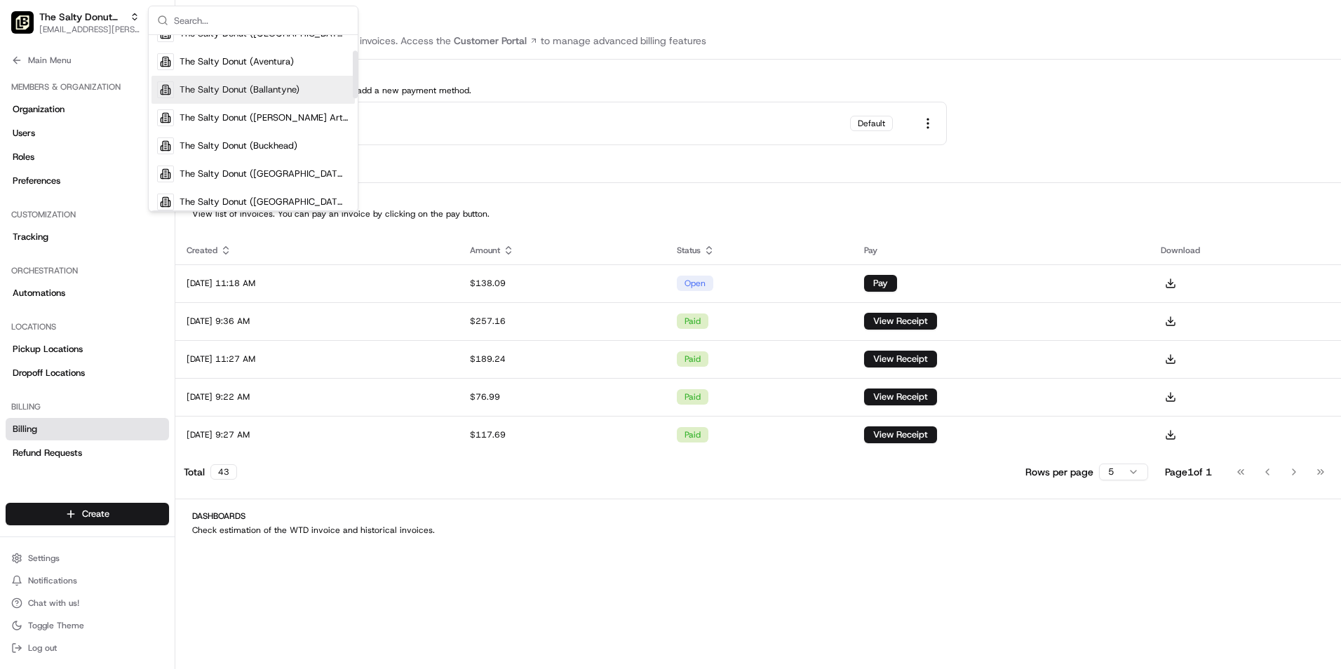
scroll to position [70, 0]
click at [257, 167] on span "The Salty Donut ([GEOGRAPHIC_DATA])" at bounding box center [265, 171] width 170 height 13
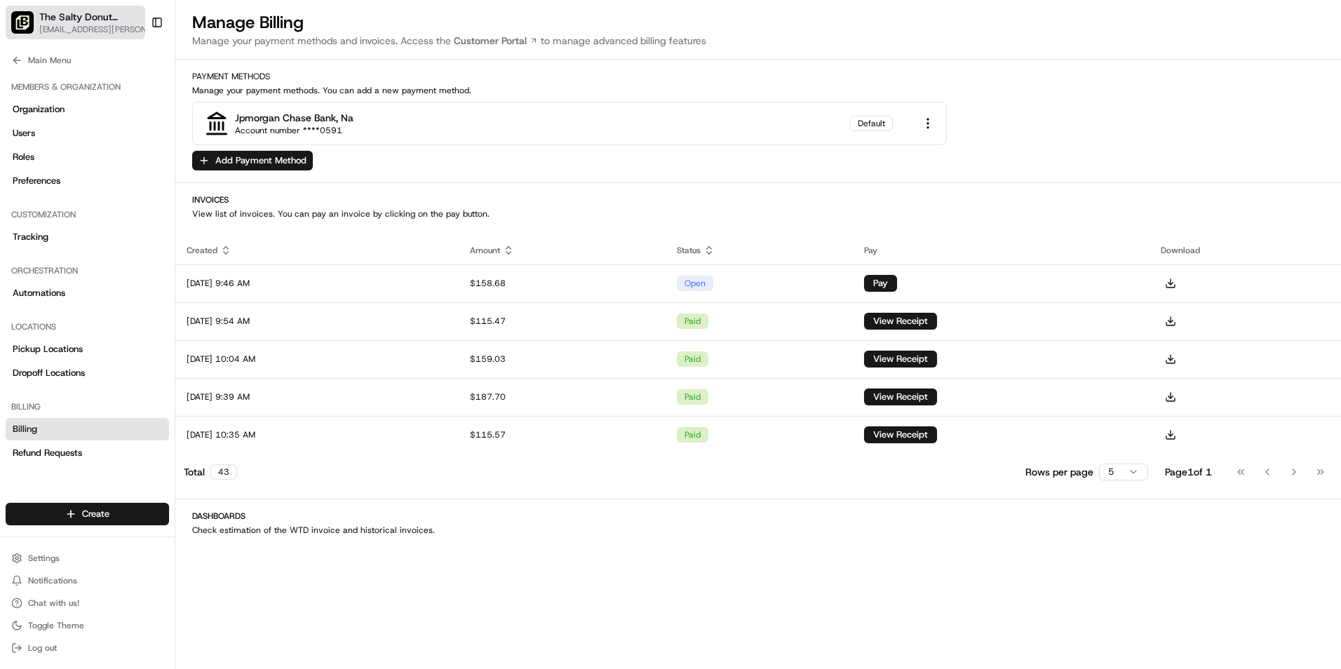
click at [152, 19] on icon "button" at bounding box center [154, 19] width 4 height 2
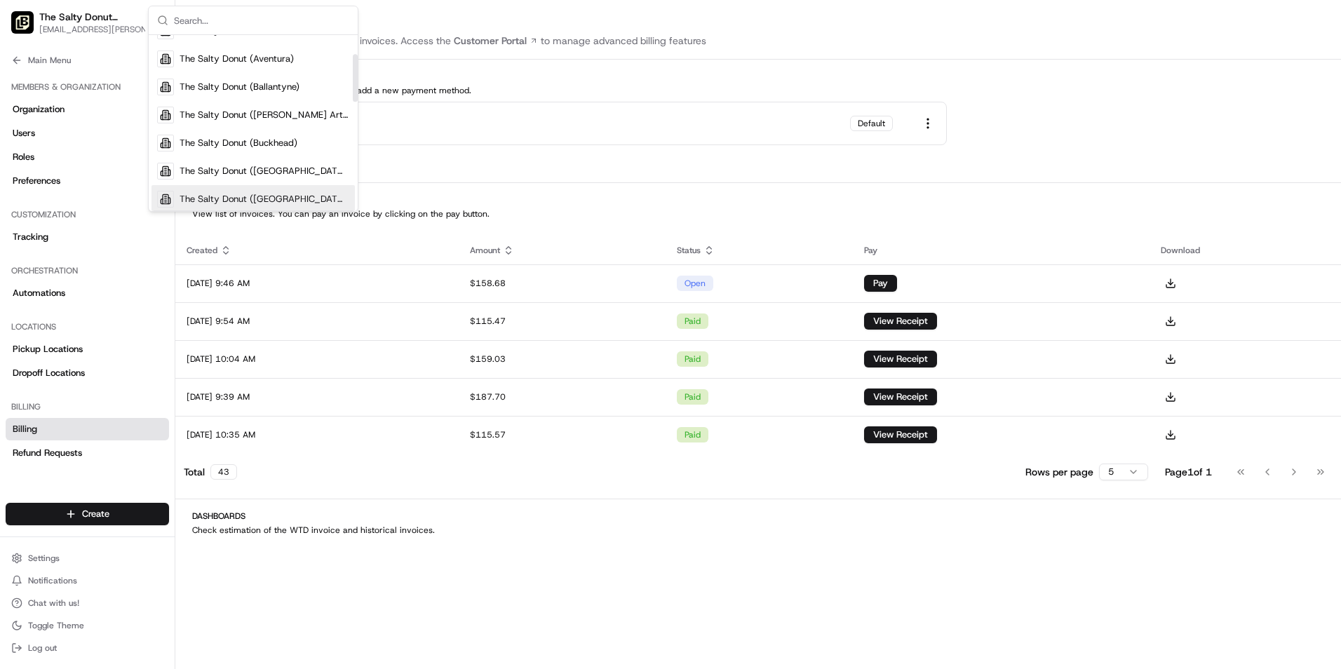
click at [284, 196] on span "The Salty Donut ([GEOGRAPHIC_DATA])" at bounding box center [265, 199] width 170 height 13
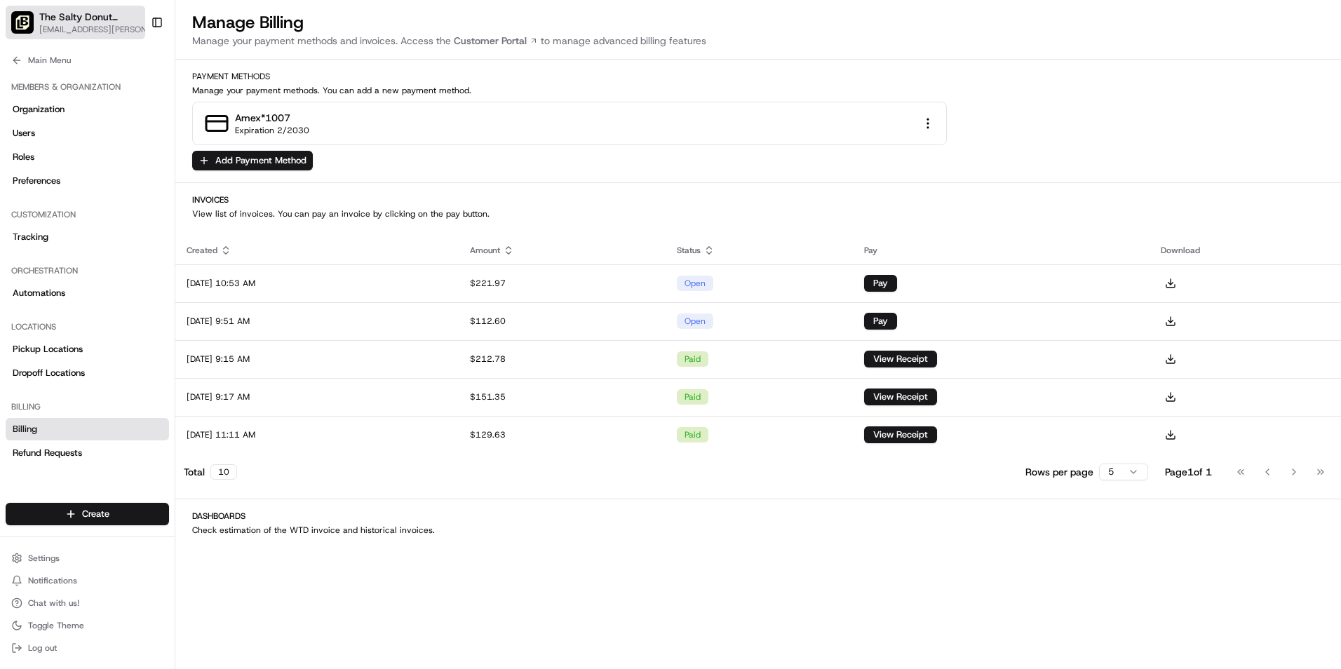
click at [138, 27] on span "[EMAIL_ADDRESS][PERSON_NAME][DOMAIN_NAME]" at bounding box center [98, 29] width 119 height 11
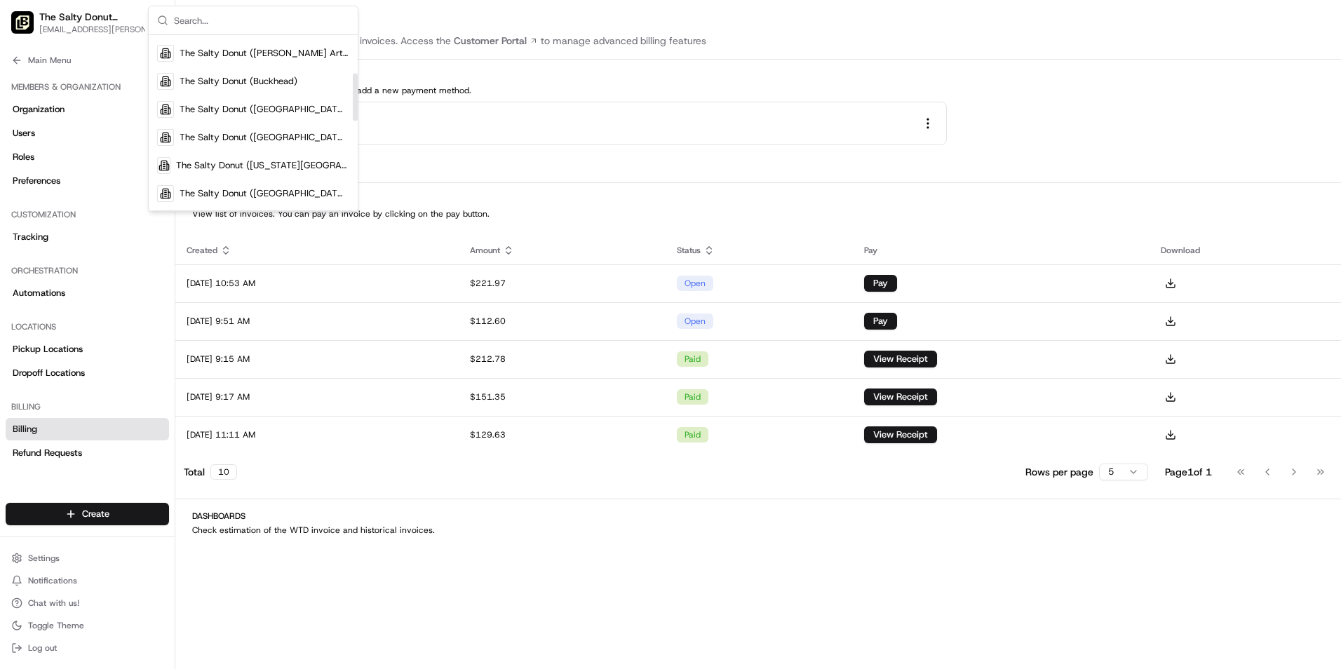
scroll to position [140, 0]
click at [215, 146] on div "The Salty Donut ([US_STATE][GEOGRAPHIC_DATA])" at bounding box center [253, 157] width 203 height 28
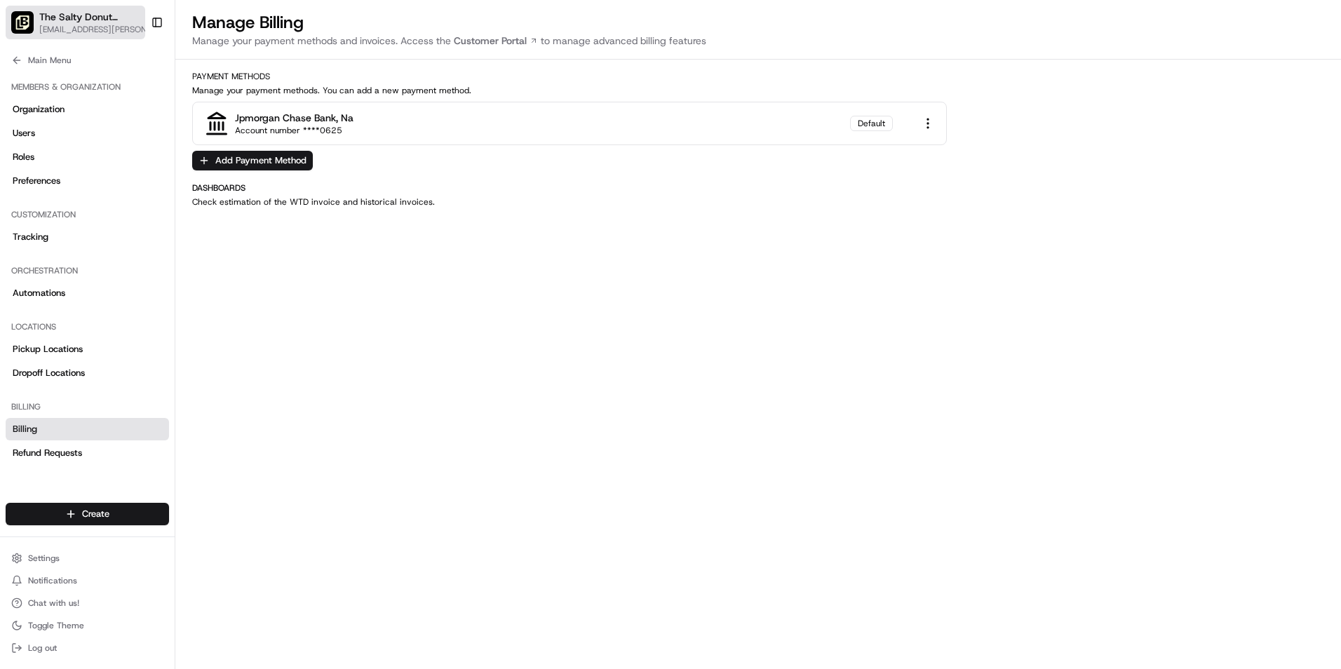
click at [130, 25] on span "[EMAIL_ADDRESS][PERSON_NAME][DOMAIN_NAME]" at bounding box center [97, 29] width 116 height 11
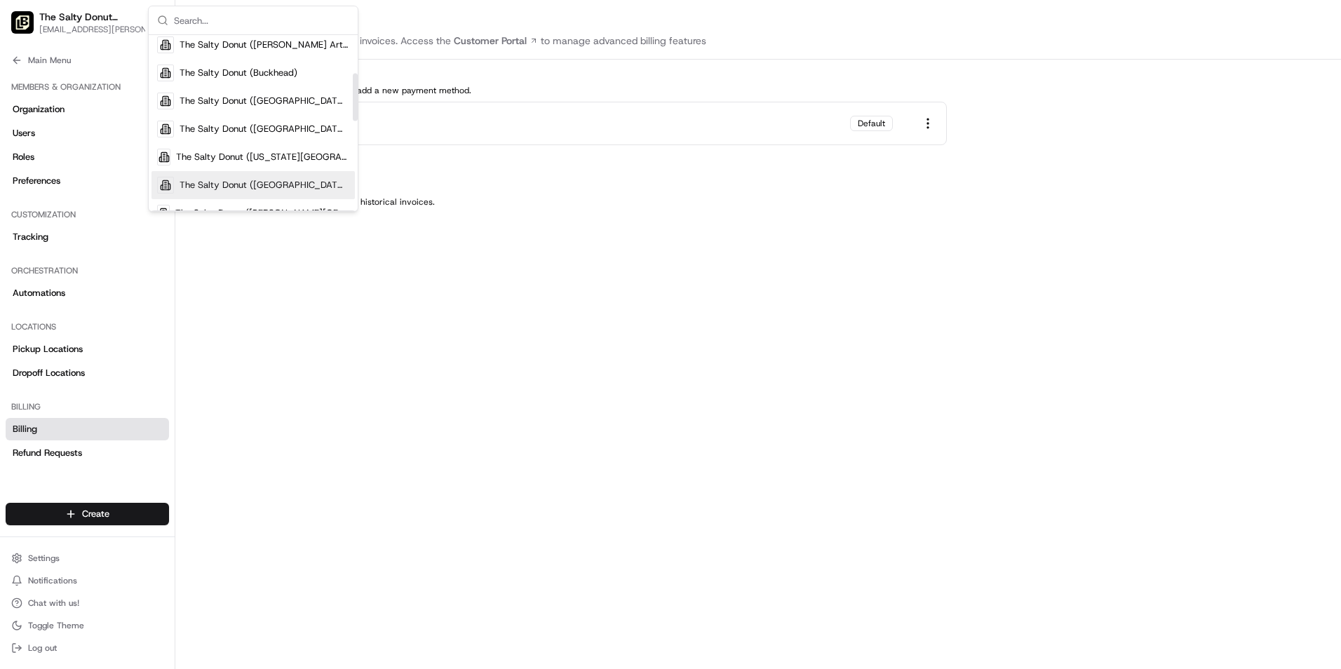
click at [332, 181] on div "The Salty Donut ([GEOGRAPHIC_DATA])" at bounding box center [253, 185] width 203 height 28
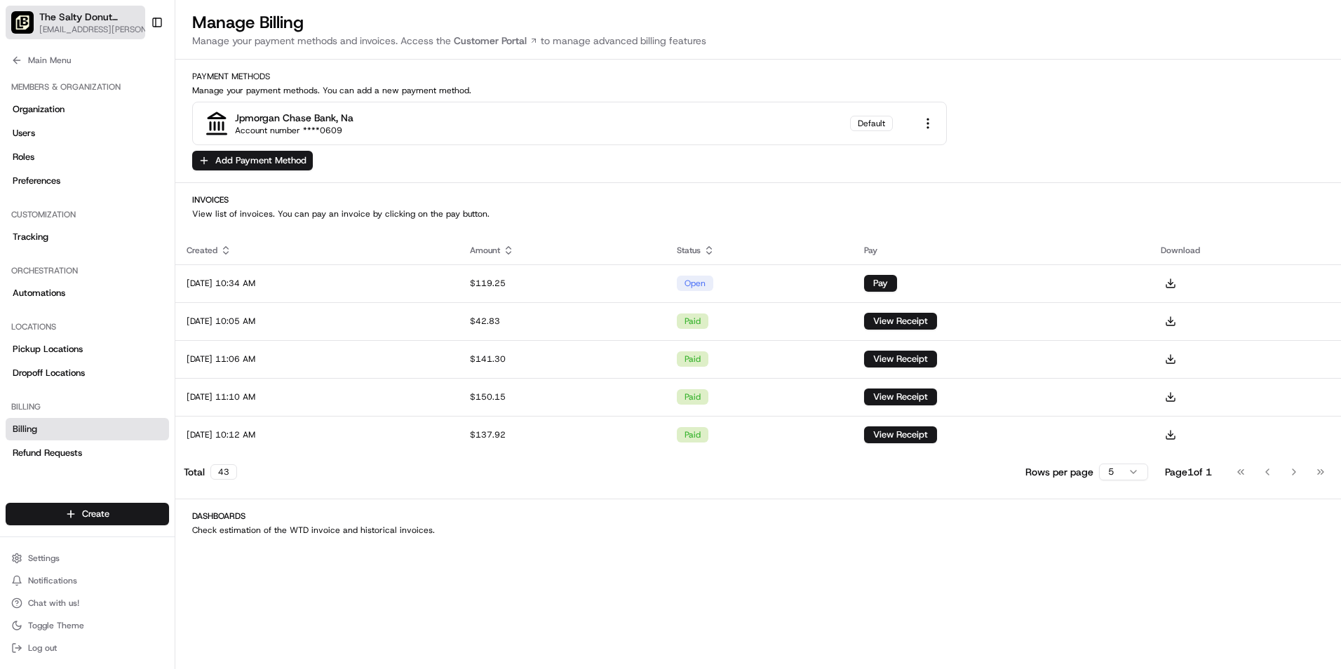
click at [149, 17] on icon "button" at bounding box center [154, 17] width 10 height 10
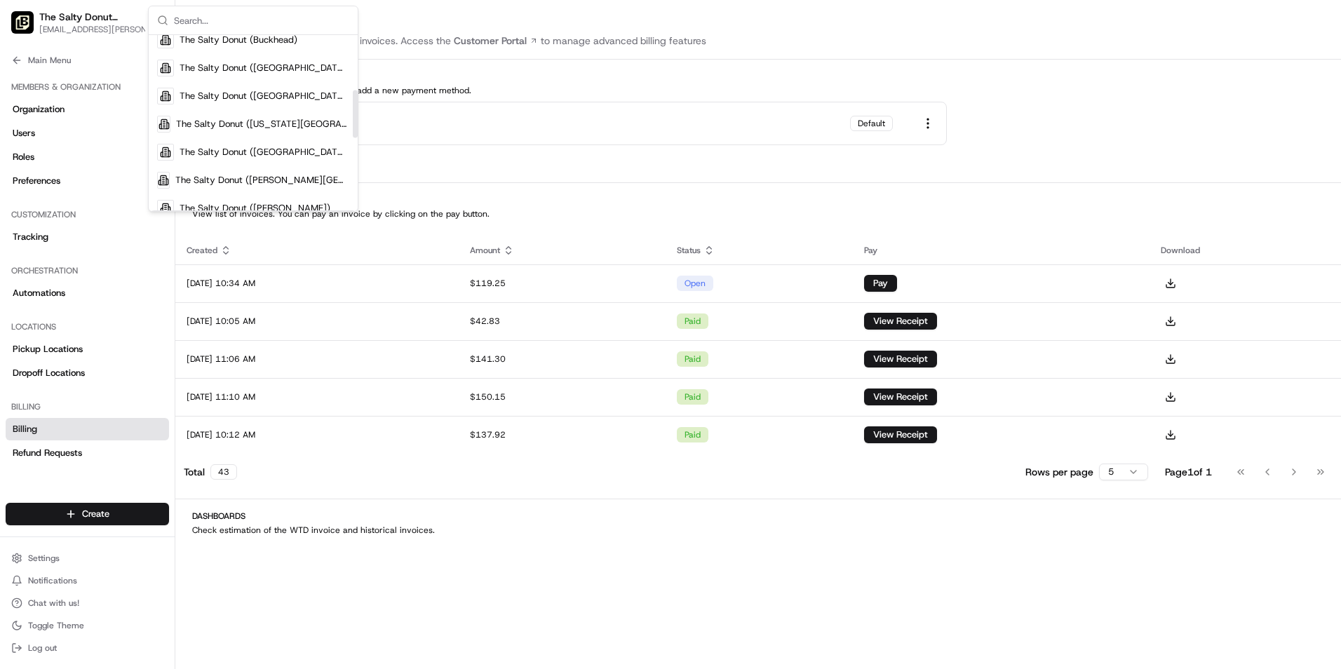
scroll to position [210, 0]
click at [262, 135] on div "The Salty Donut ([PERSON_NAME][GEOGRAPHIC_DATA])" at bounding box center [253, 143] width 203 height 28
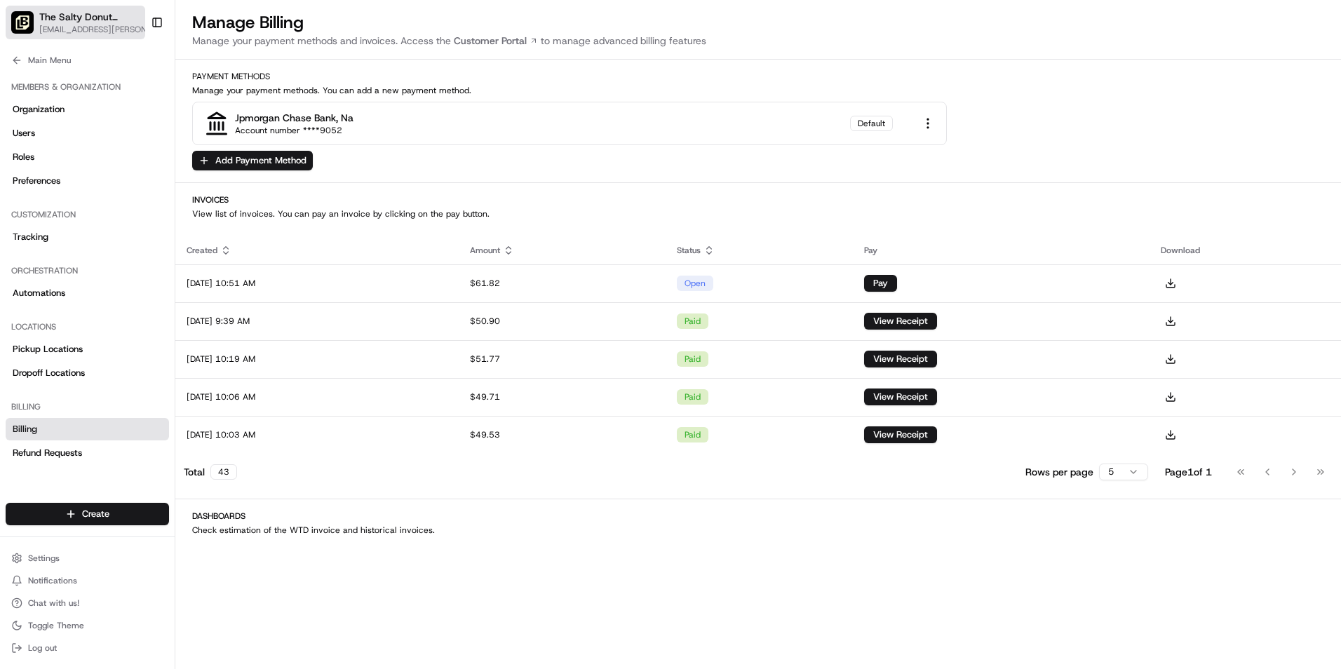
click at [137, 22] on div "The Salty Donut ([PERSON_NAME][GEOGRAPHIC_DATA])" at bounding box center [97, 17] width 116 height 14
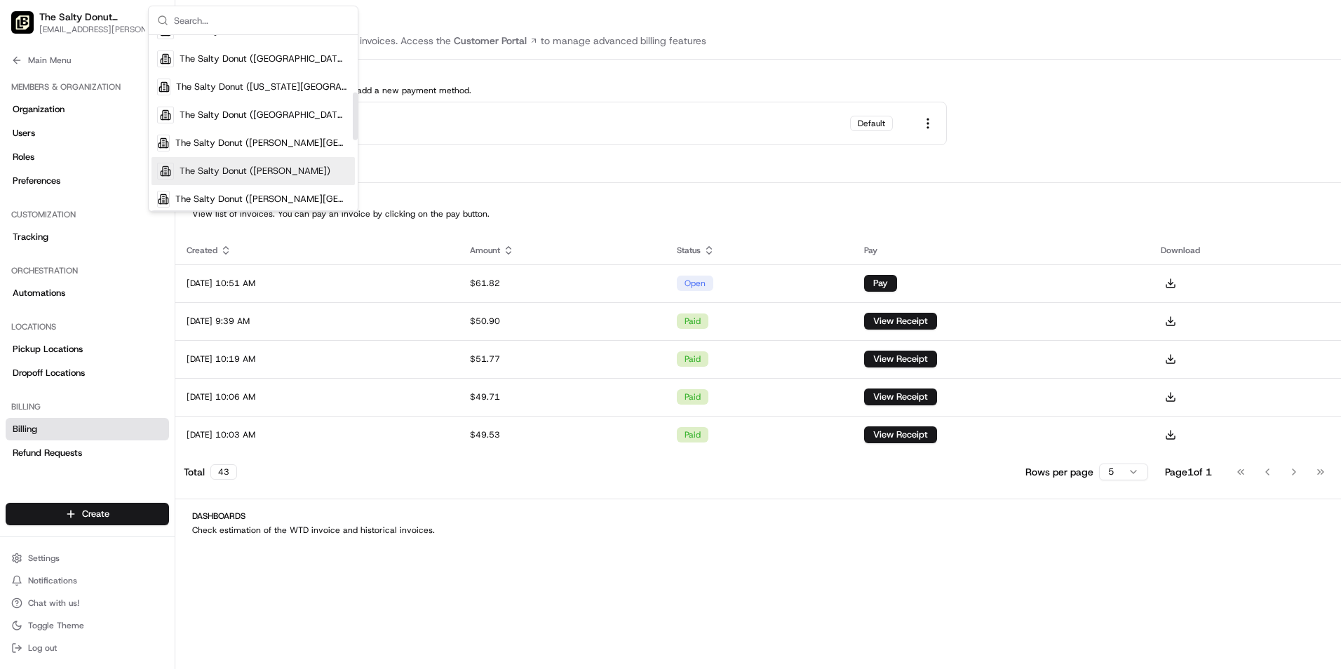
click at [271, 168] on span "The Salty Donut ([PERSON_NAME])" at bounding box center [255, 171] width 151 height 13
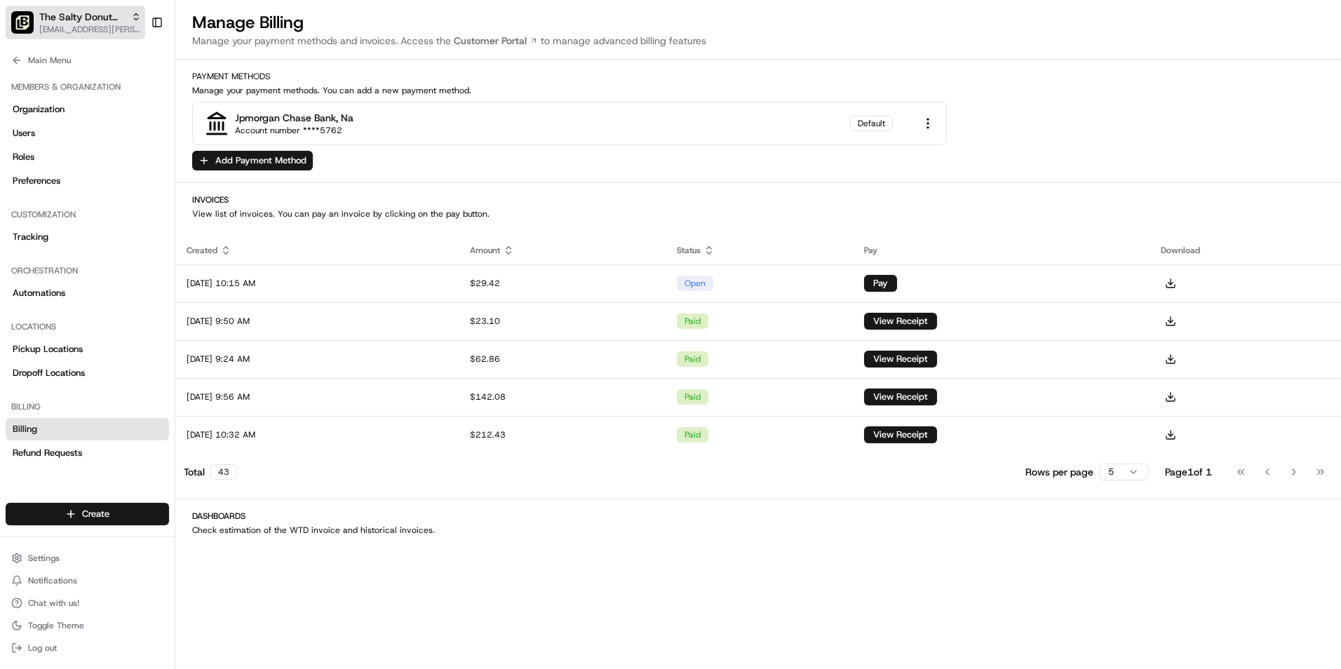
click at [111, 22] on span "The Salty Donut ([PERSON_NAME])" at bounding box center [82, 17] width 86 height 14
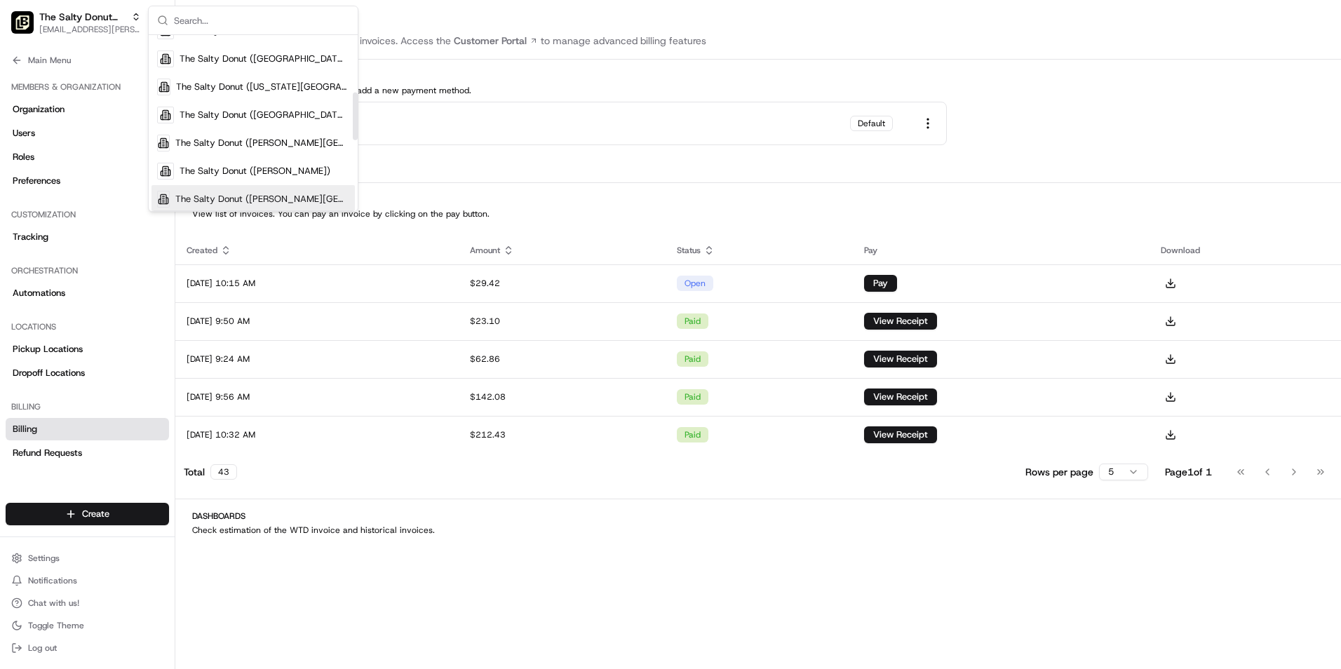
click at [253, 189] on div "The Salty Donut ([PERSON_NAME][GEOGRAPHIC_DATA])" at bounding box center [253, 199] width 203 height 28
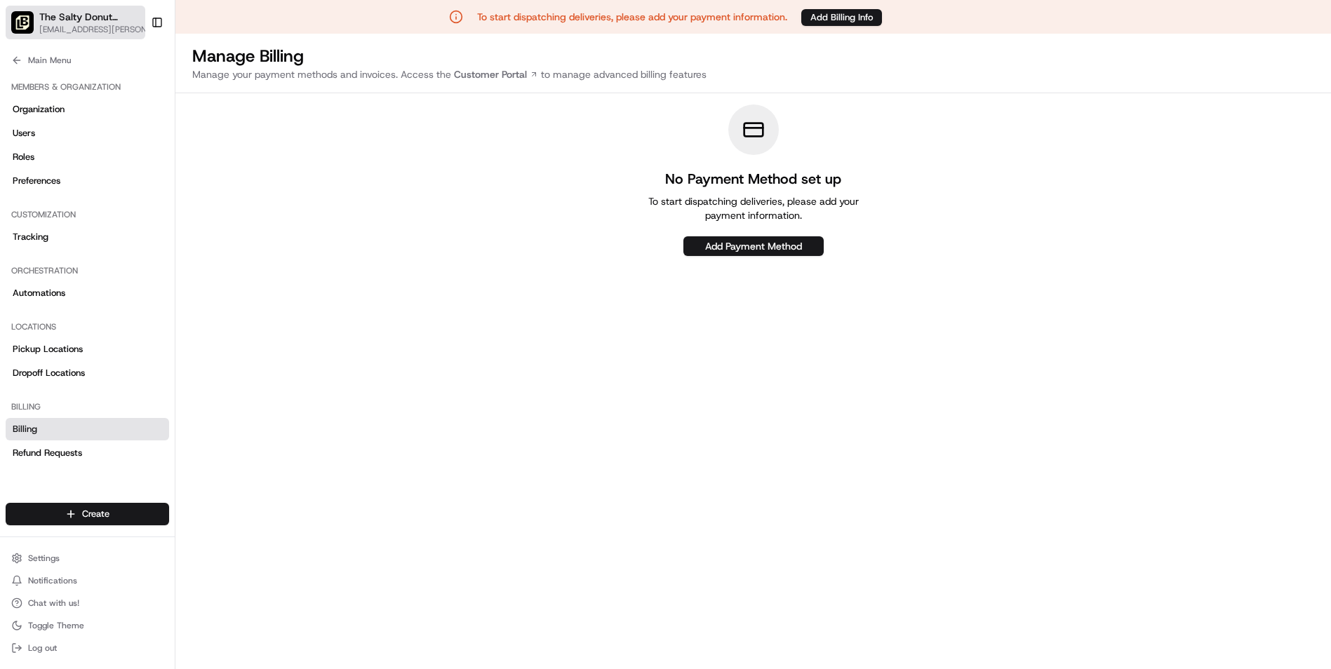
click at [145, 18] on icon "button" at bounding box center [150, 17] width 10 height 10
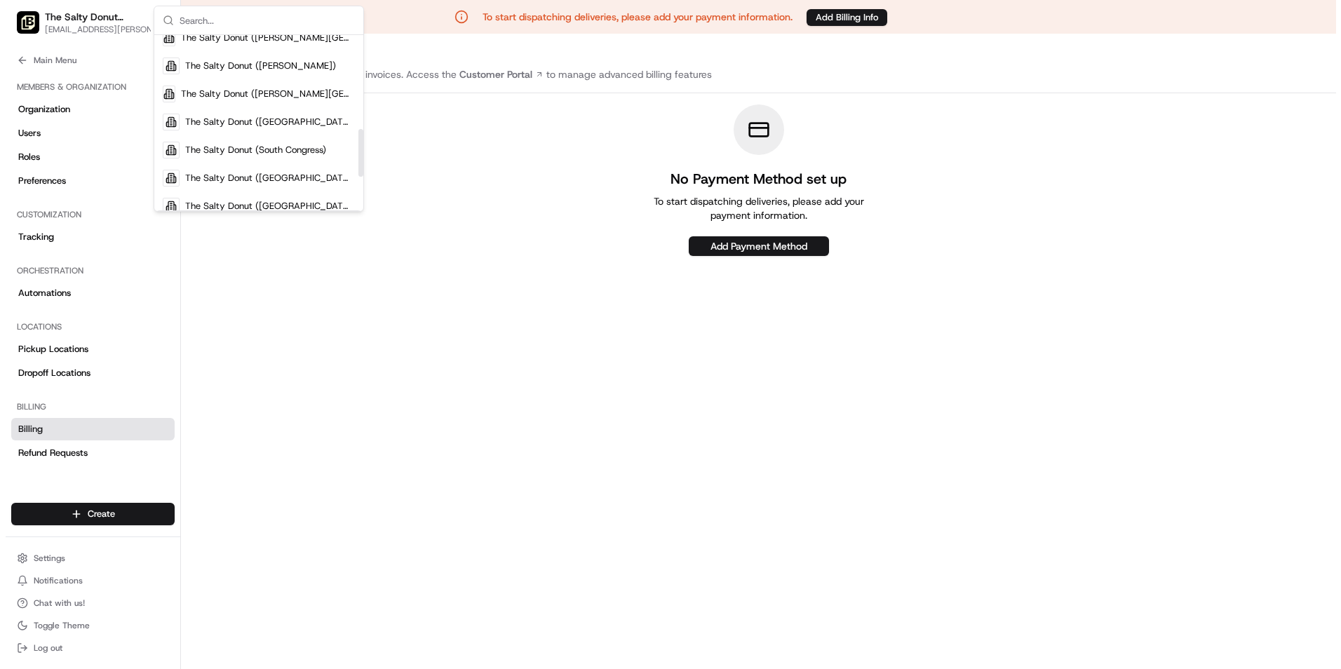
scroll to position [351, 0]
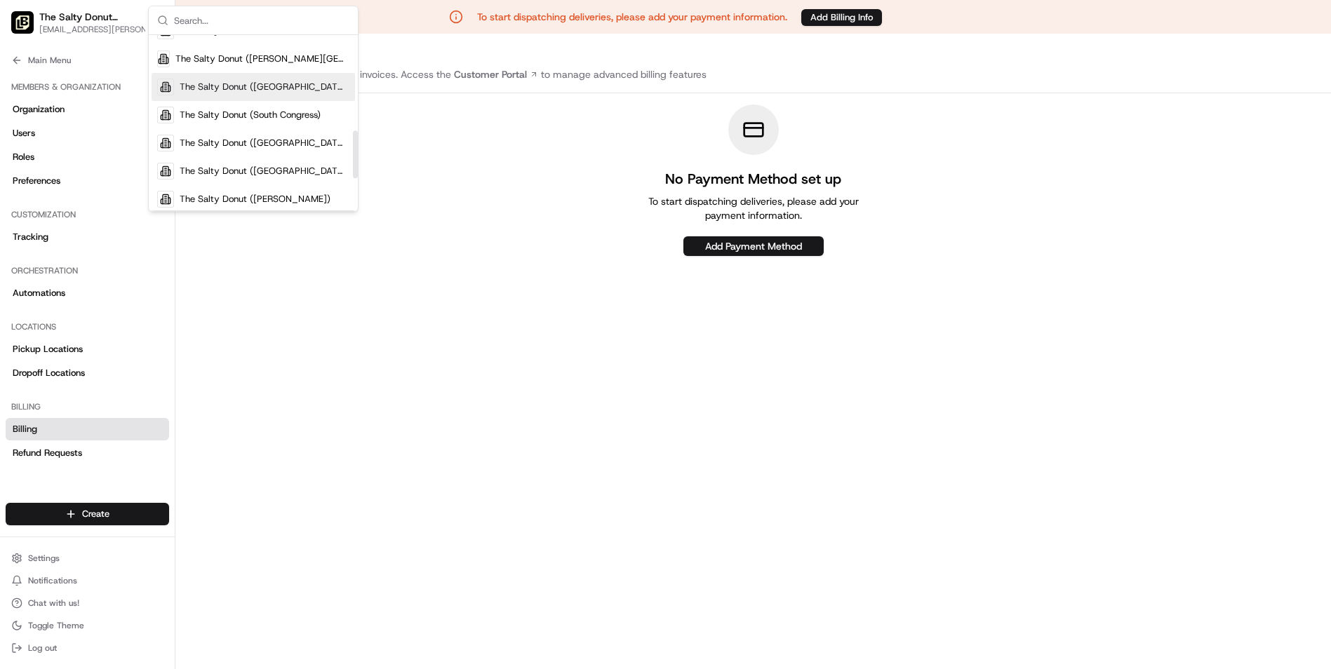
click at [215, 83] on span "The Salty Donut ([GEOGRAPHIC_DATA])" at bounding box center [265, 87] width 170 height 13
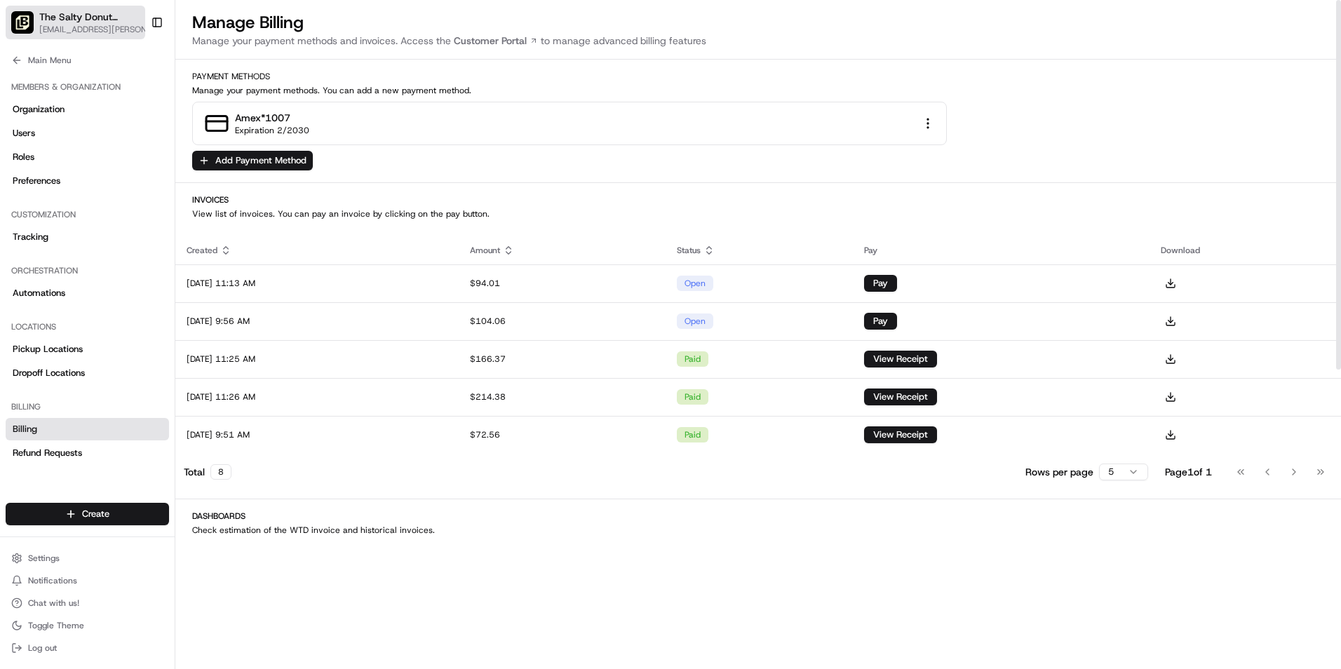
click at [122, 22] on span "The Salty Donut ([GEOGRAPHIC_DATA])" at bounding box center [91, 17] width 104 height 14
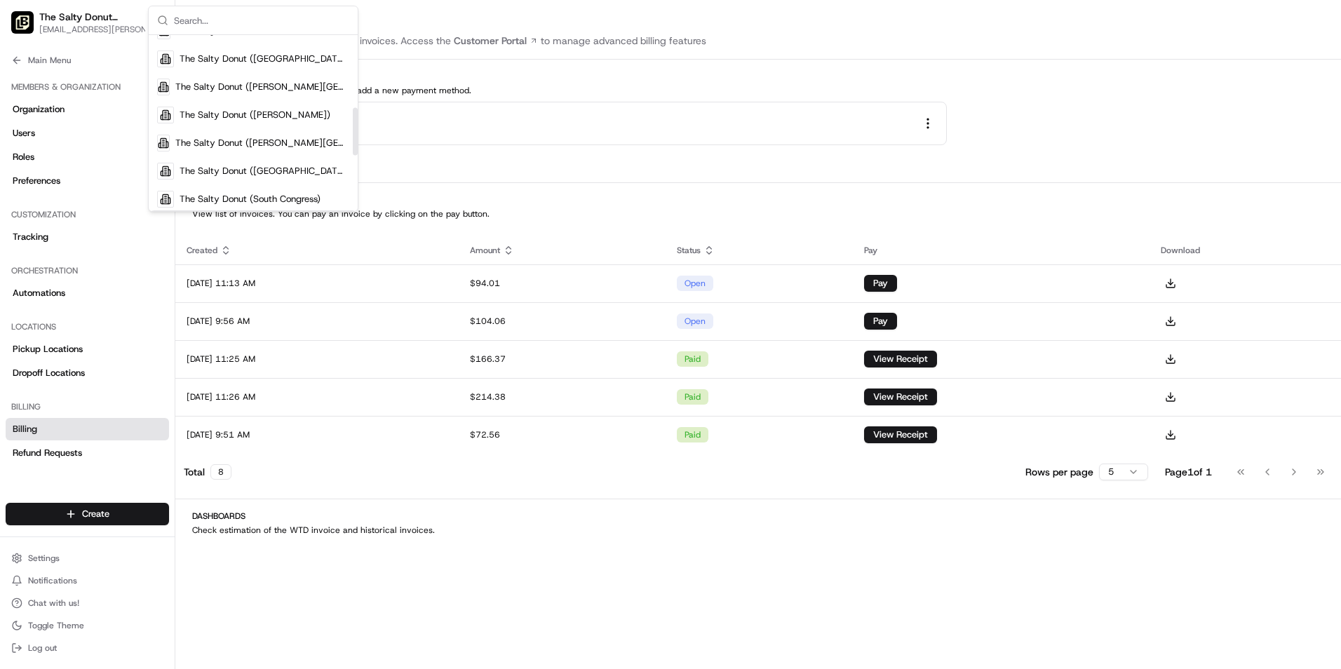
scroll to position [281, 0]
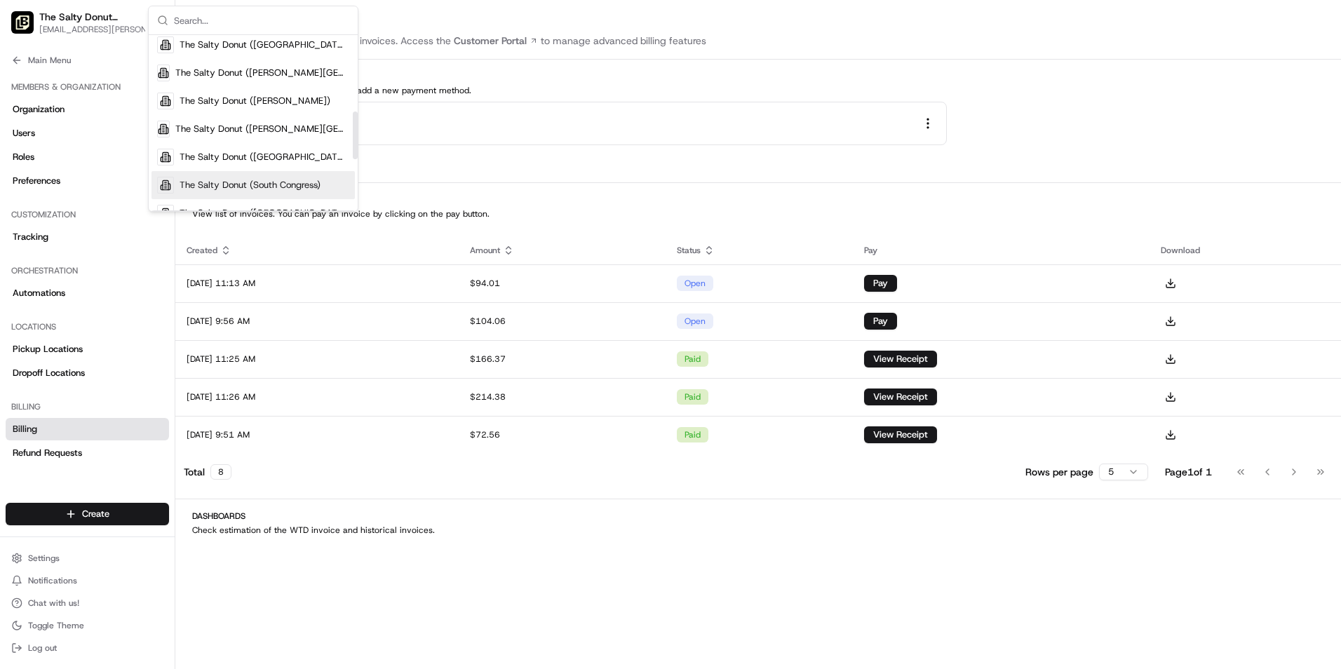
click at [267, 181] on span "The Salty Donut (South Congress)" at bounding box center [250, 185] width 141 height 13
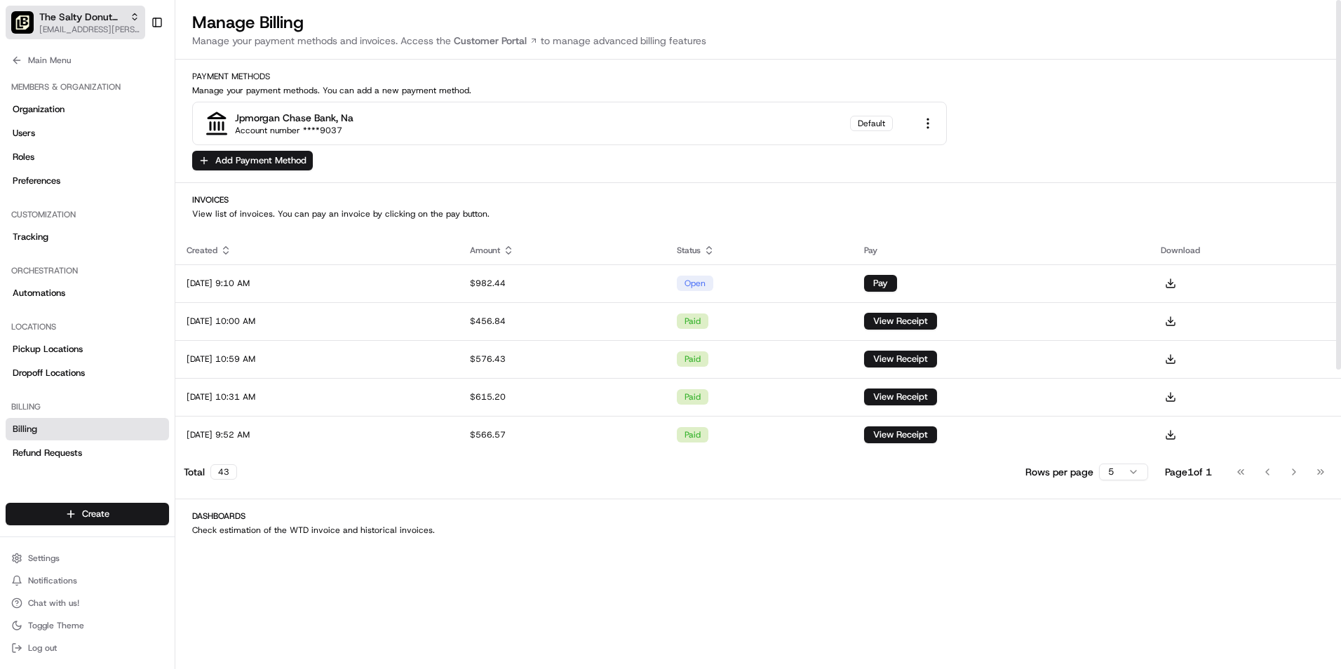
click at [136, 15] on icon "button" at bounding box center [135, 14] width 4 height 2
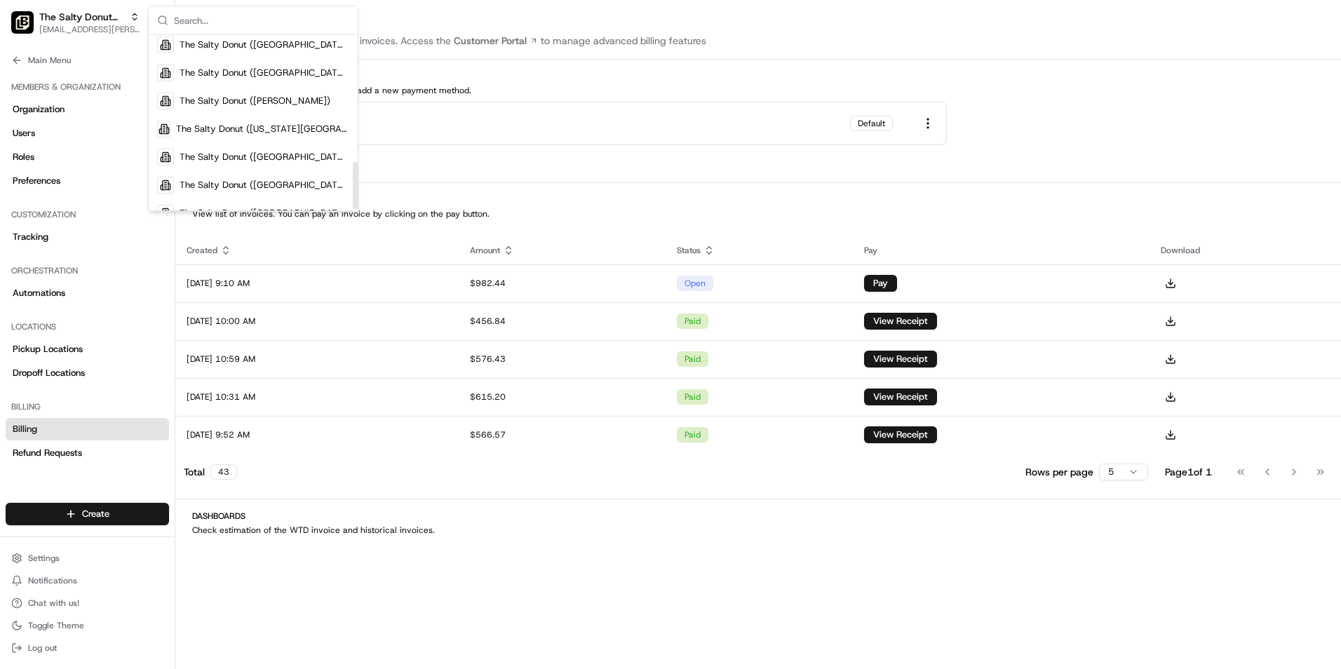
scroll to position [469, 0]
click at [220, 81] on span "The Salty Donut ([PERSON_NAME])" at bounding box center [255, 81] width 151 height 13
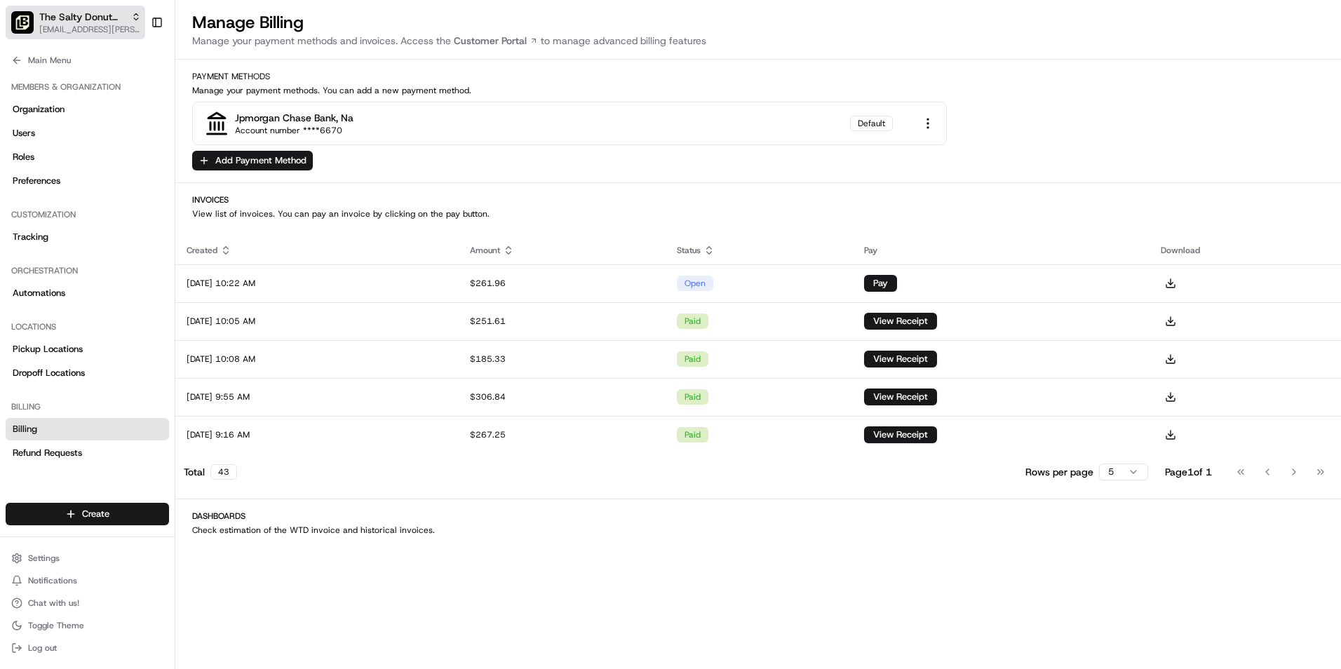
click at [119, 18] on span "The Salty Donut ([PERSON_NAME])" at bounding box center [82, 17] width 86 height 14
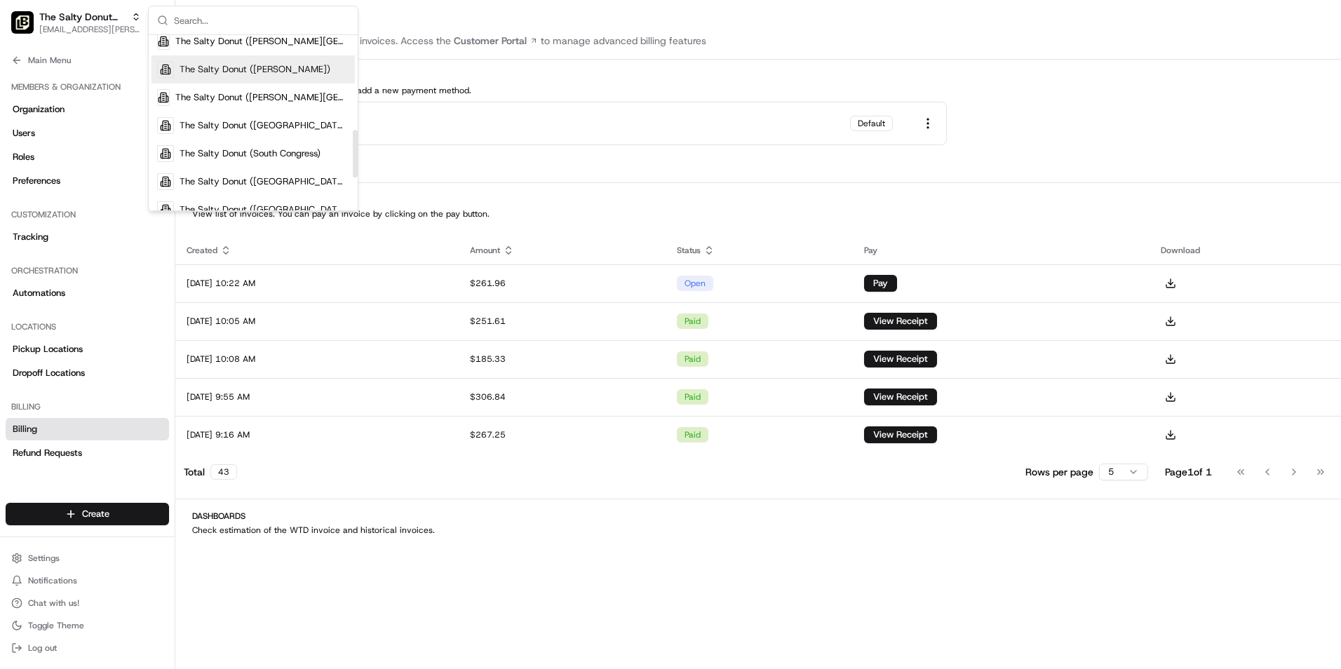
scroll to position [351, 0]
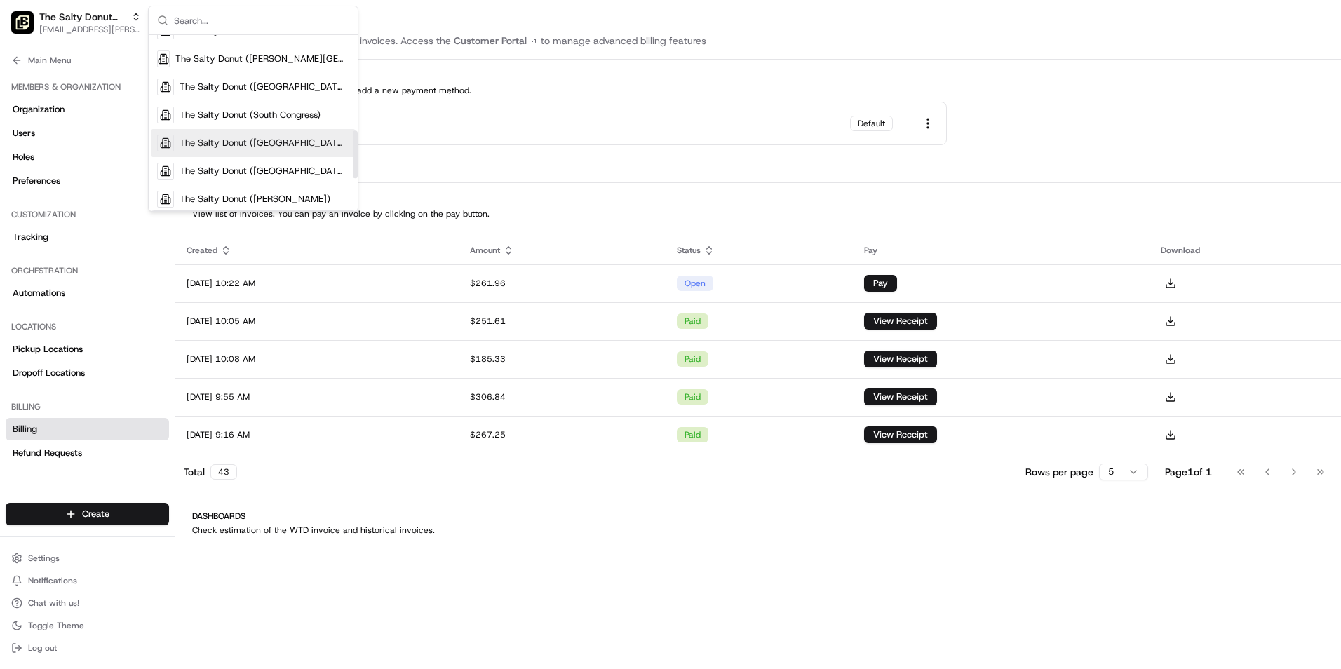
click at [243, 139] on span "The Salty Donut ([GEOGRAPHIC_DATA])" at bounding box center [265, 143] width 170 height 13
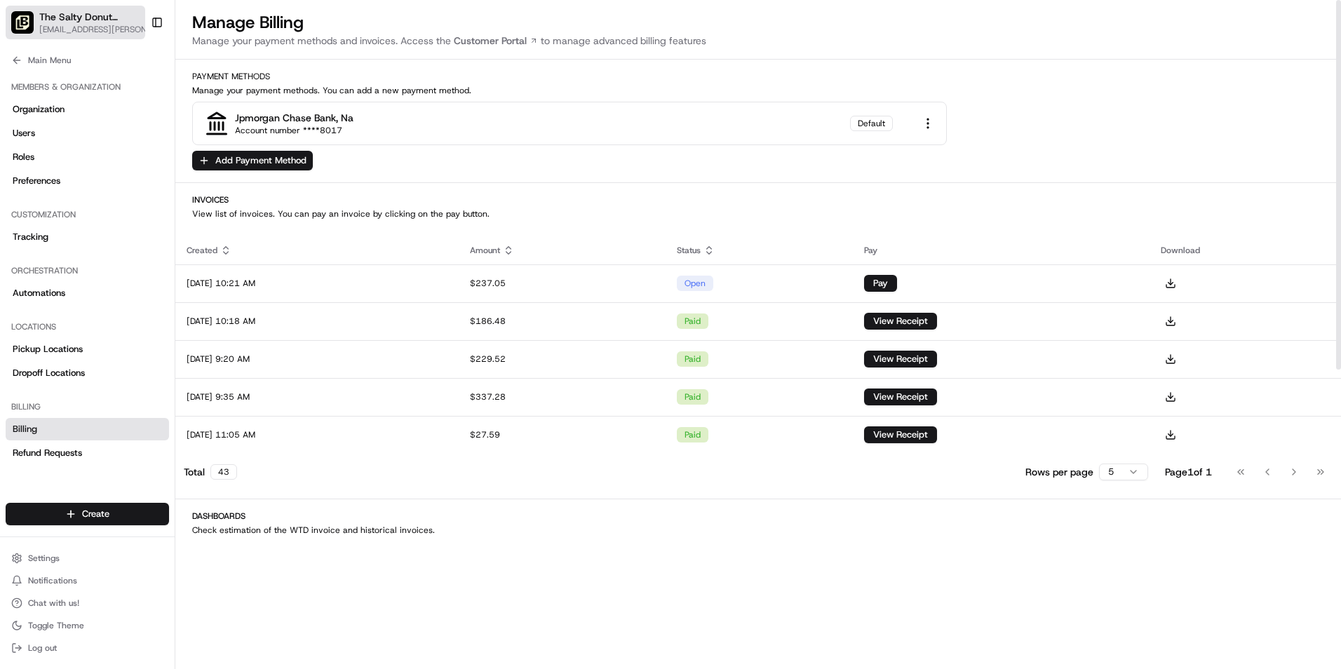
click at [129, 11] on div "The Salty Donut ([GEOGRAPHIC_DATA])" at bounding box center [98, 17] width 119 height 14
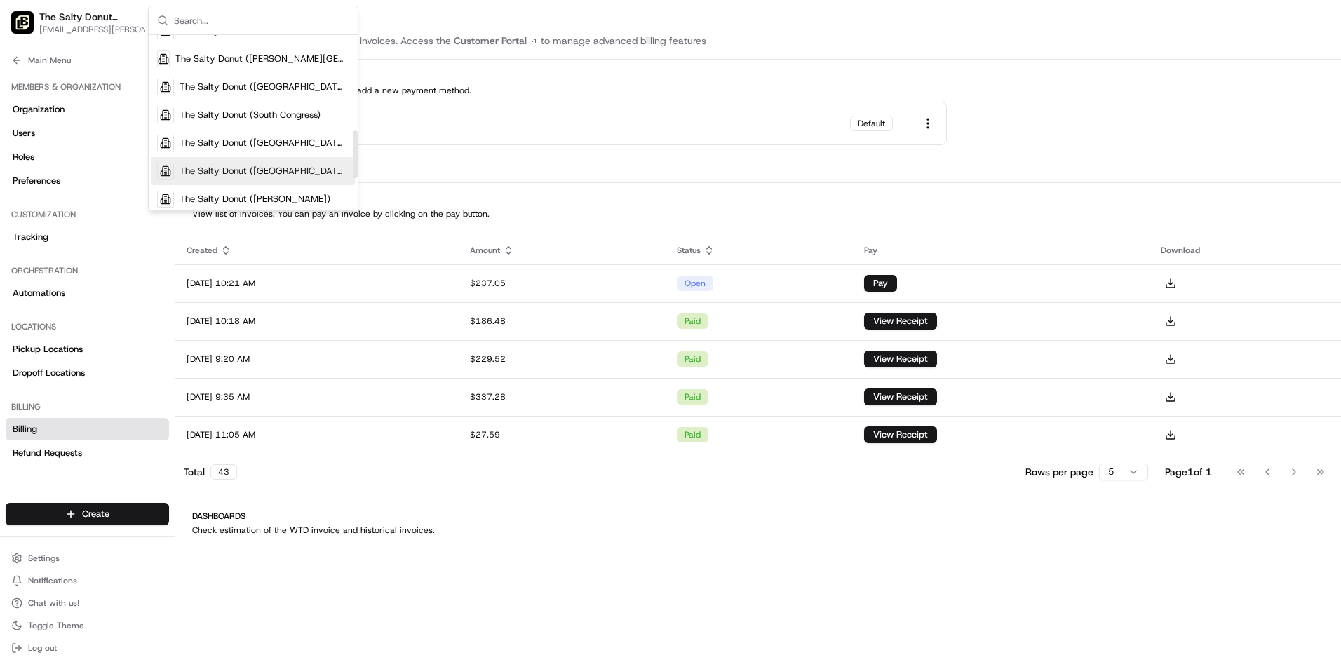
click at [305, 170] on span "The Salty Donut ([GEOGRAPHIC_DATA])" at bounding box center [265, 171] width 170 height 13
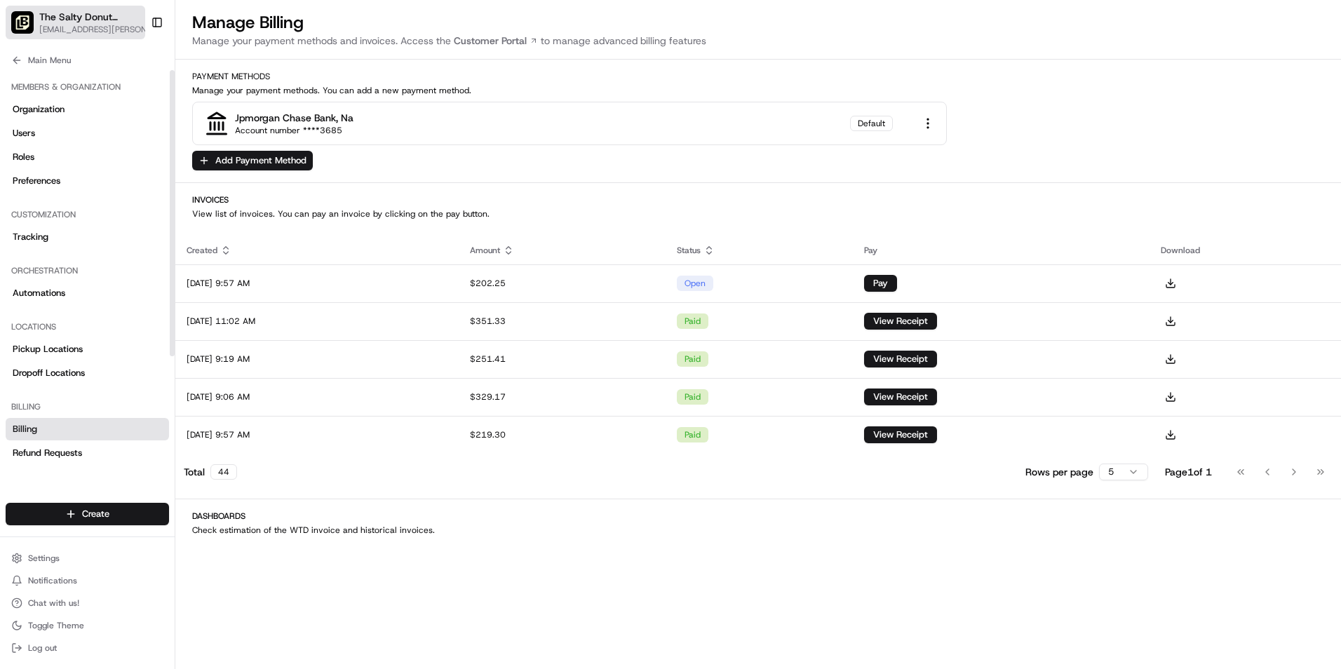
click at [131, 26] on span "[EMAIL_ADDRESS][PERSON_NAME][DOMAIN_NAME]" at bounding box center [98, 29] width 119 height 11
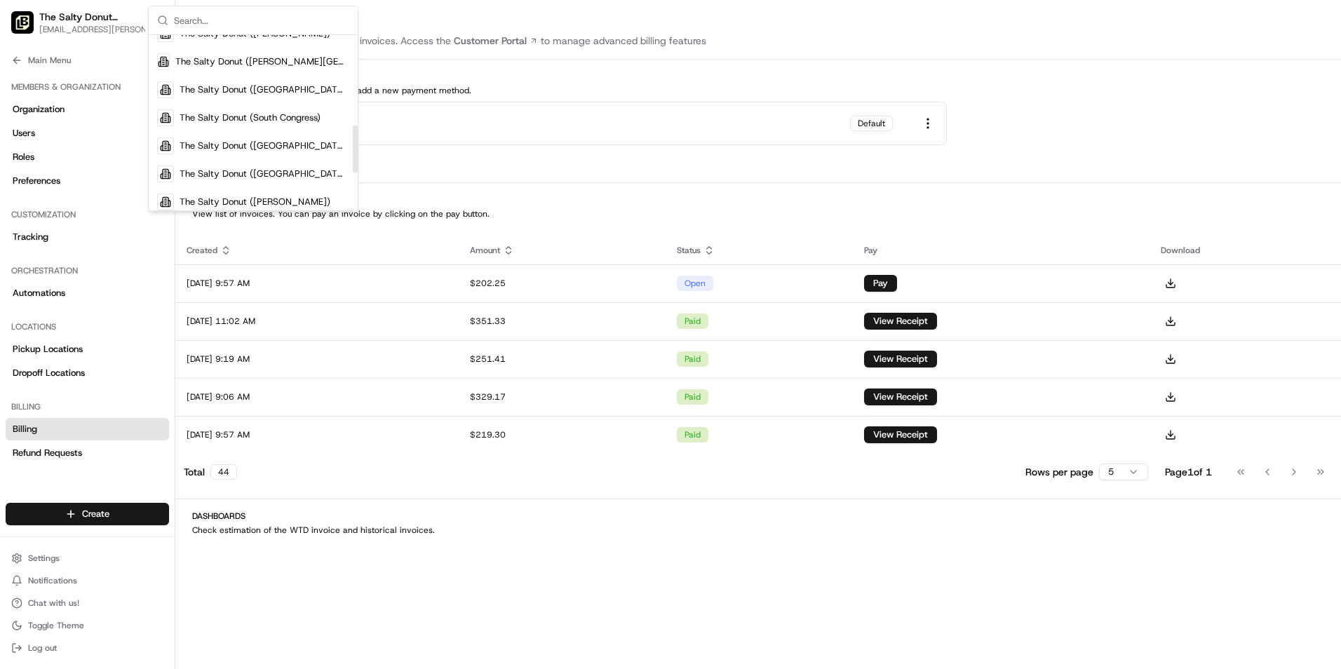
scroll to position [421, 0]
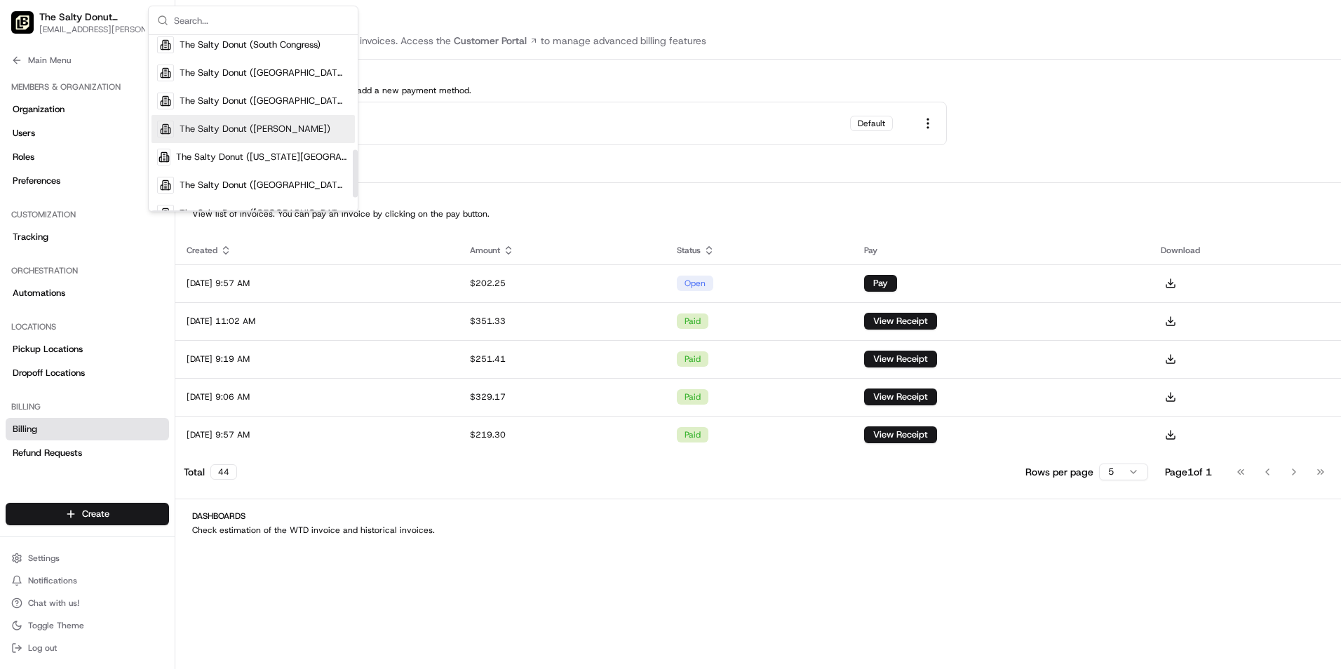
click at [270, 130] on span "The Salty Donut ([PERSON_NAME])" at bounding box center [255, 129] width 151 height 13
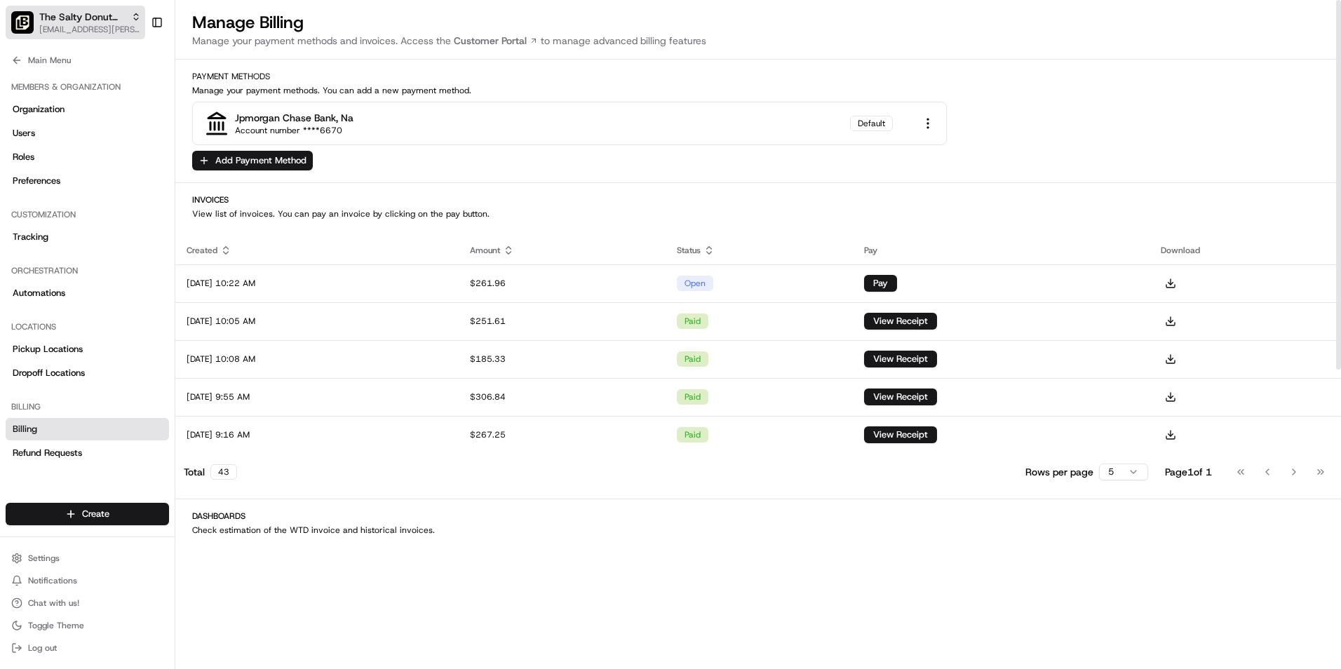
click at [128, 20] on div "The Salty Donut ([PERSON_NAME])" at bounding box center [90, 17] width 102 height 14
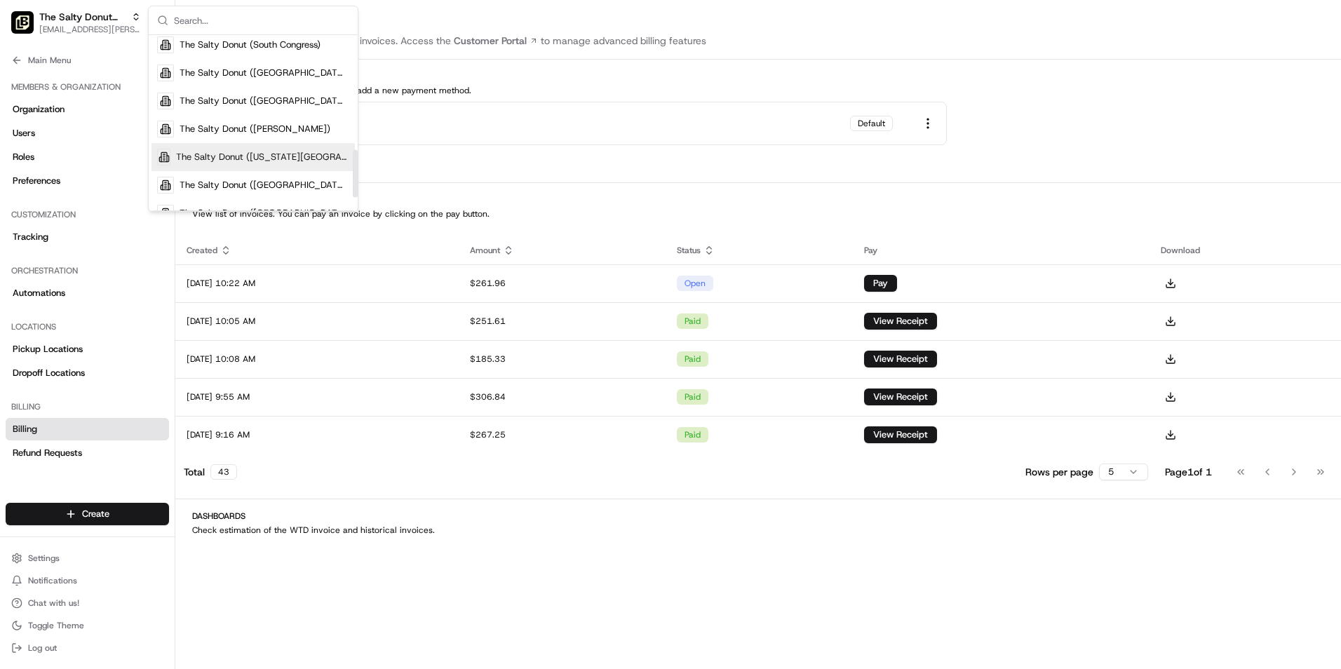
click at [260, 149] on div "The Salty Donut ([US_STATE][GEOGRAPHIC_DATA])" at bounding box center [253, 157] width 203 height 28
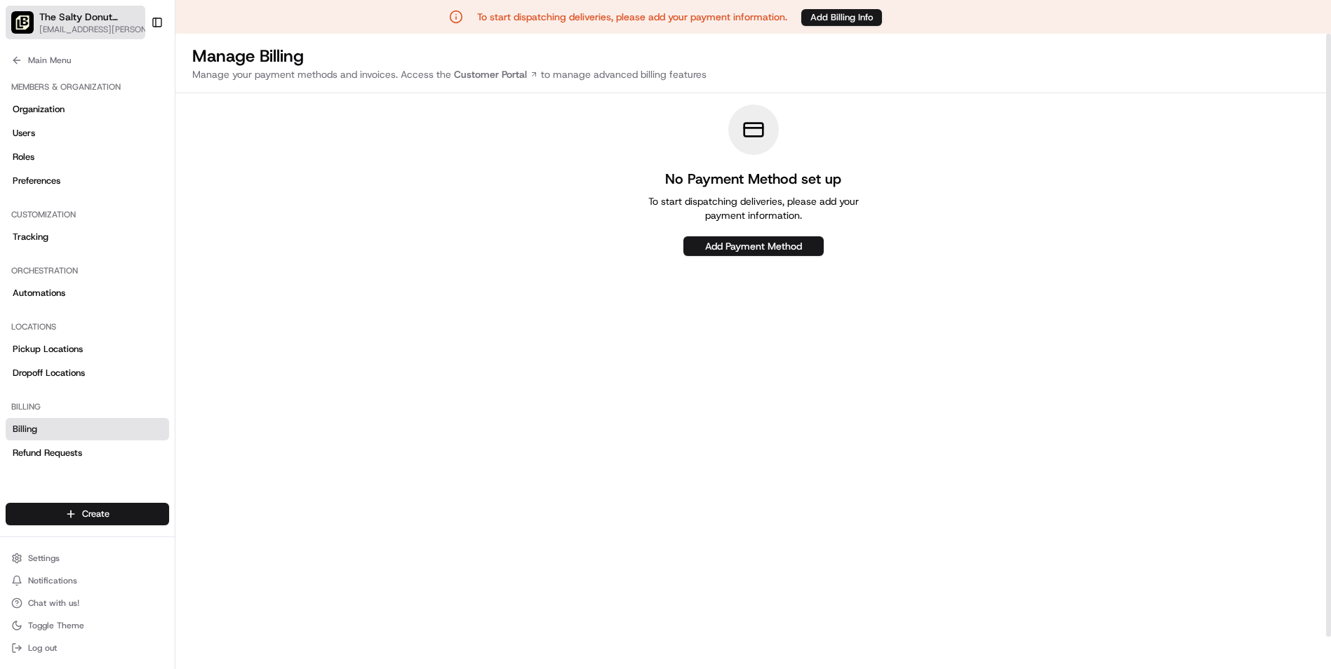
click at [122, 28] on span "[EMAIL_ADDRESS][PERSON_NAME][DOMAIN_NAME]" at bounding box center [97, 29] width 116 height 11
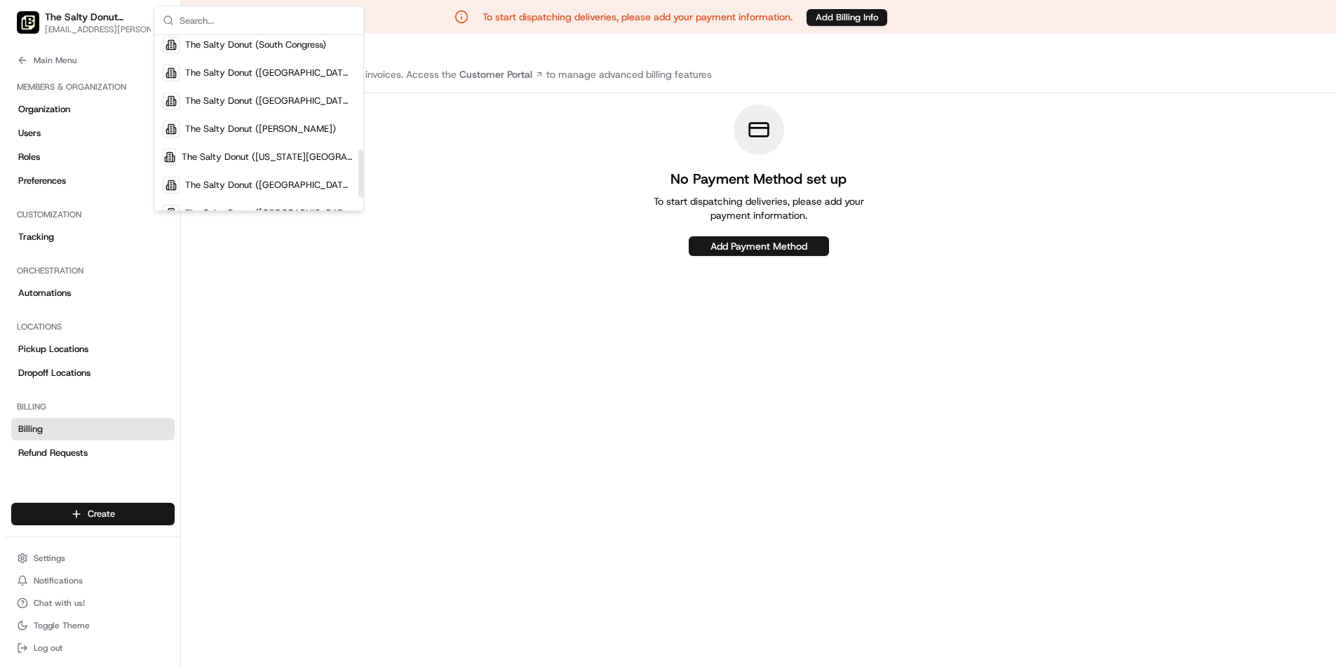
scroll to position [469, 0]
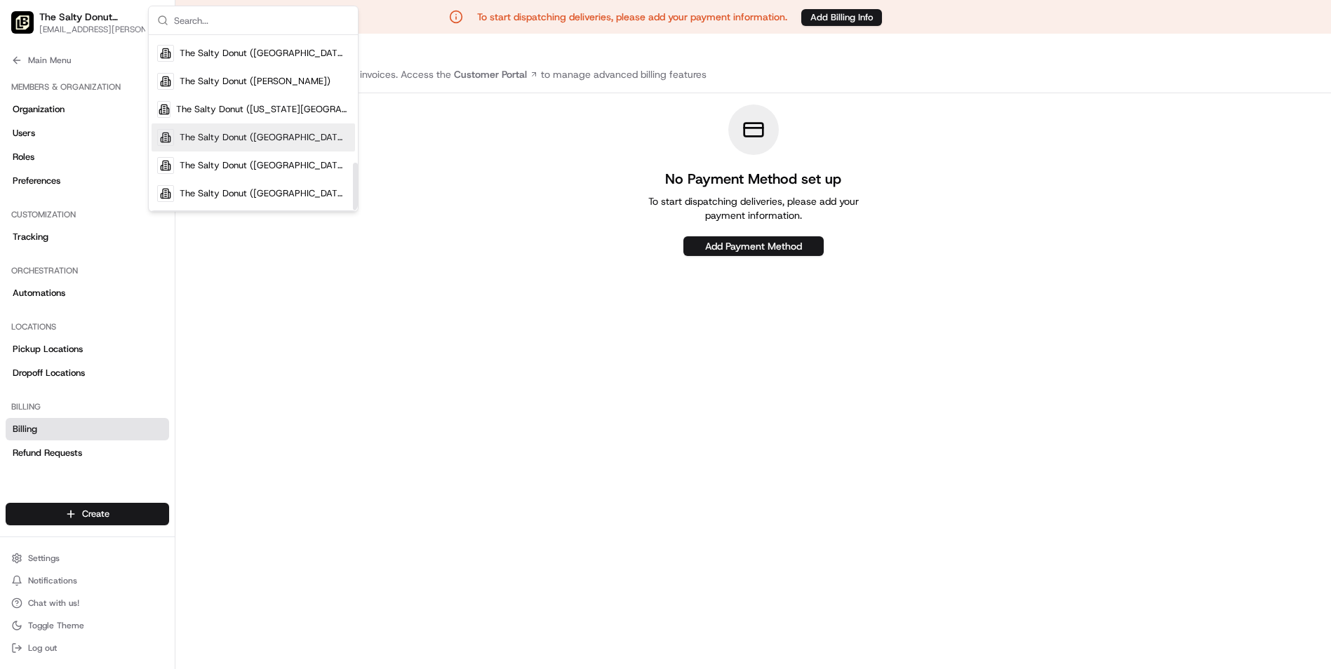
click at [278, 143] on span "The Salty Donut ([GEOGRAPHIC_DATA])" at bounding box center [265, 137] width 170 height 13
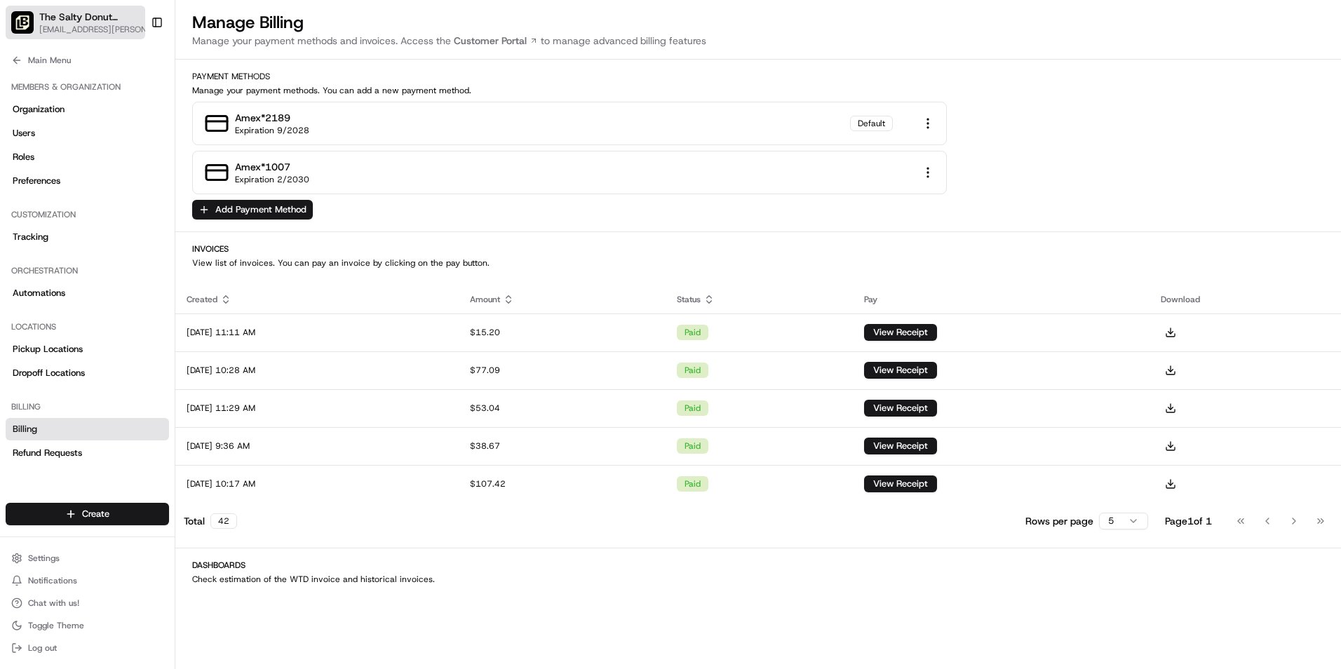
click at [102, 22] on span "The Salty Donut ([GEOGRAPHIC_DATA])" at bounding box center [91, 17] width 104 height 14
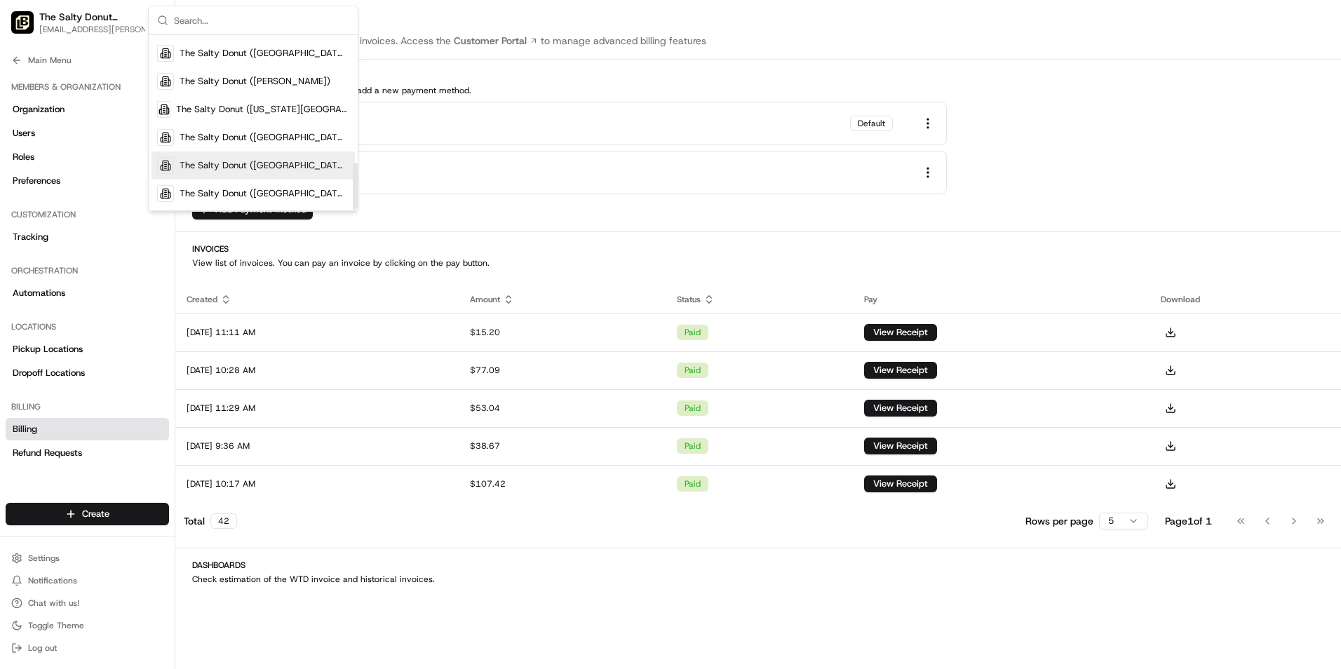
click at [314, 168] on span "The Salty Donut ([GEOGRAPHIC_DATA])" at bounding box center [265, 165] width 170 height 13
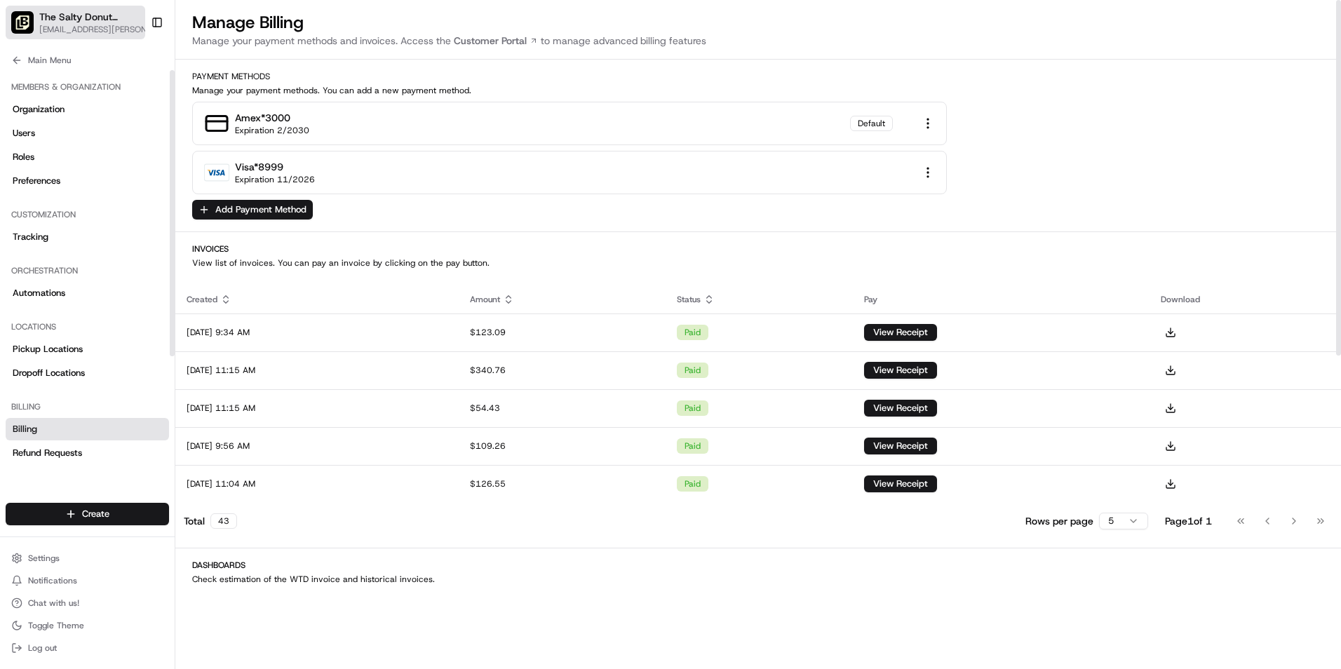
click at [149, 18] on icon "button" at bounding box center [154, 17] width 10 height 10
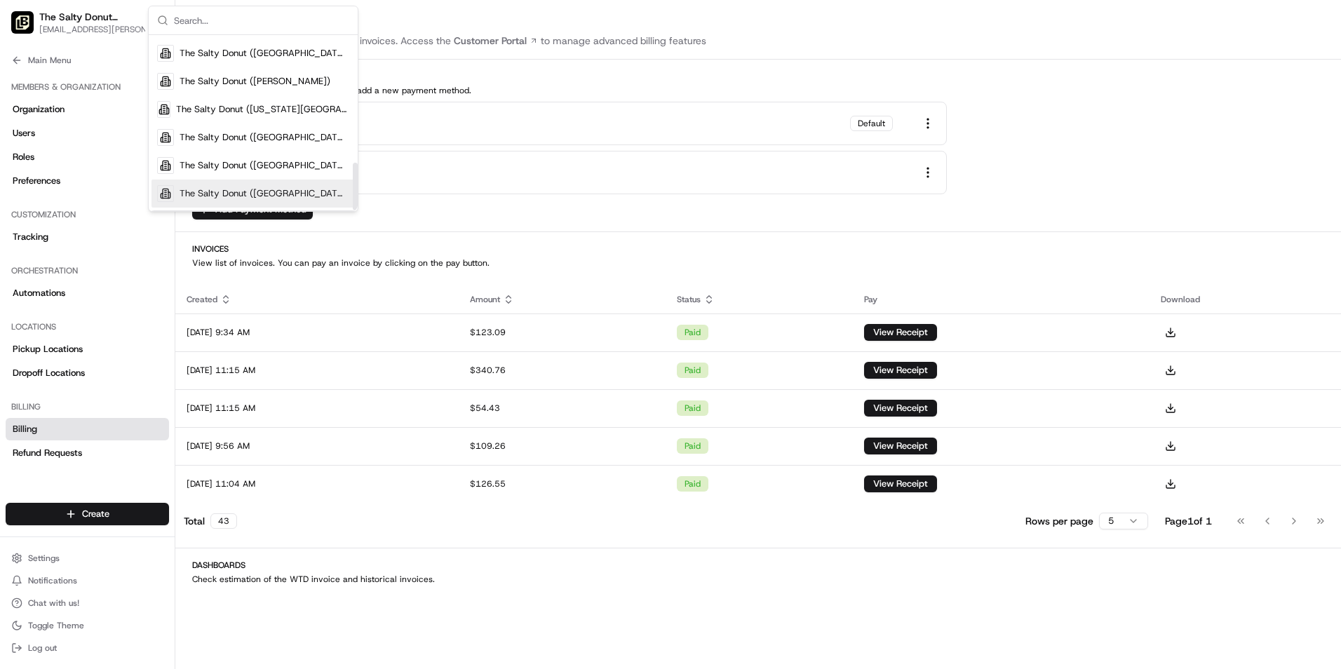
click at [270, 192] on span "The Salty Donut ([GEOGRAPHIC_DATA])" at bounding box center [265, 193] width 170 height 13
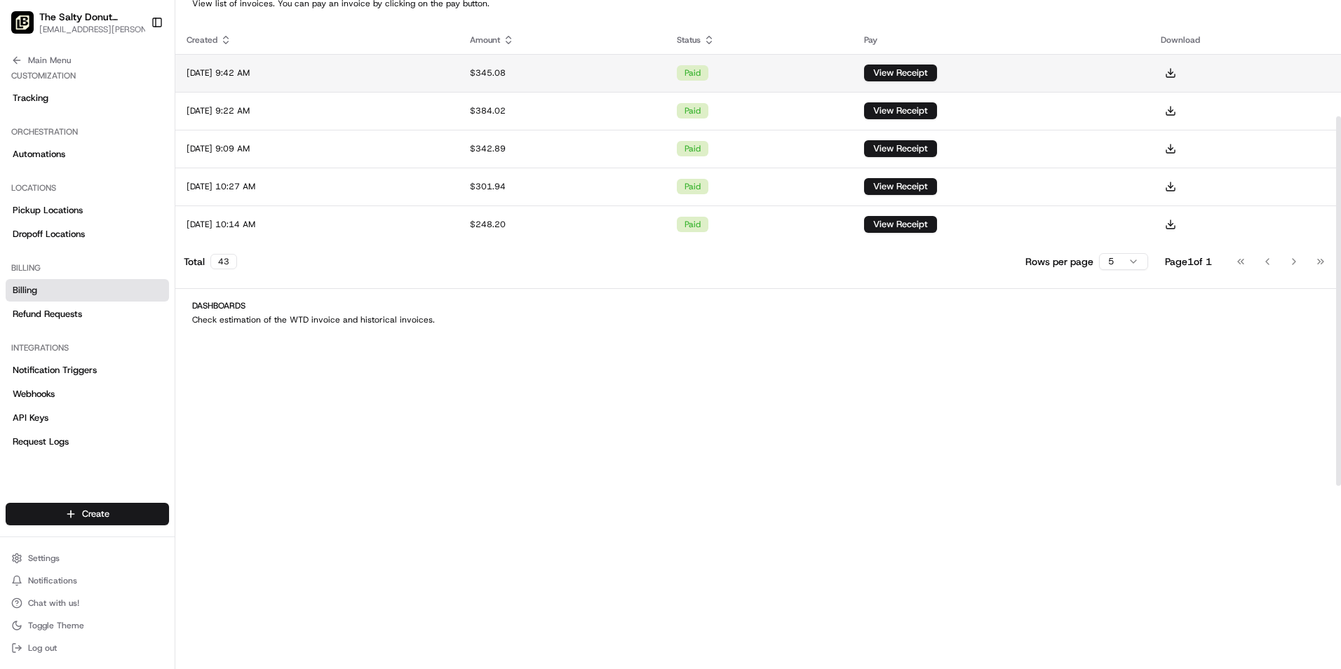
scroll to position [0, 0]
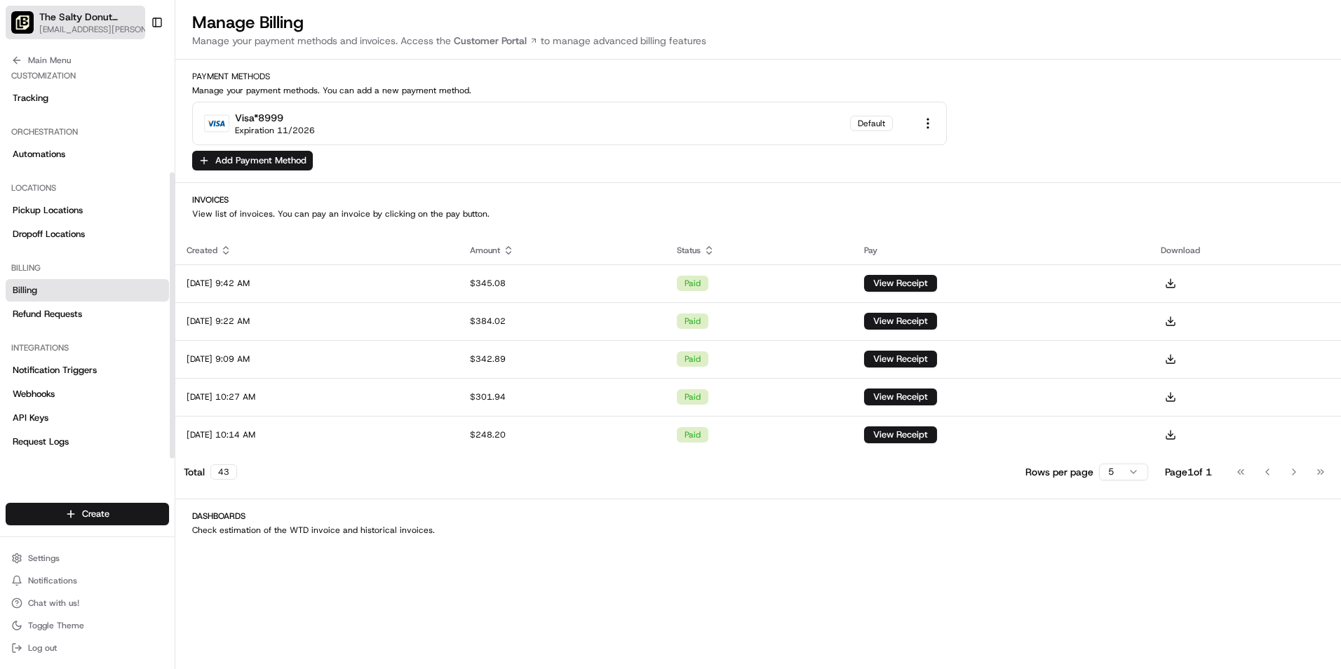
click at [129, 20] on div "The Salty Donut ([GEOGRAPHIC_DATA])" at bounding box center [98, 17] width 119 height 14
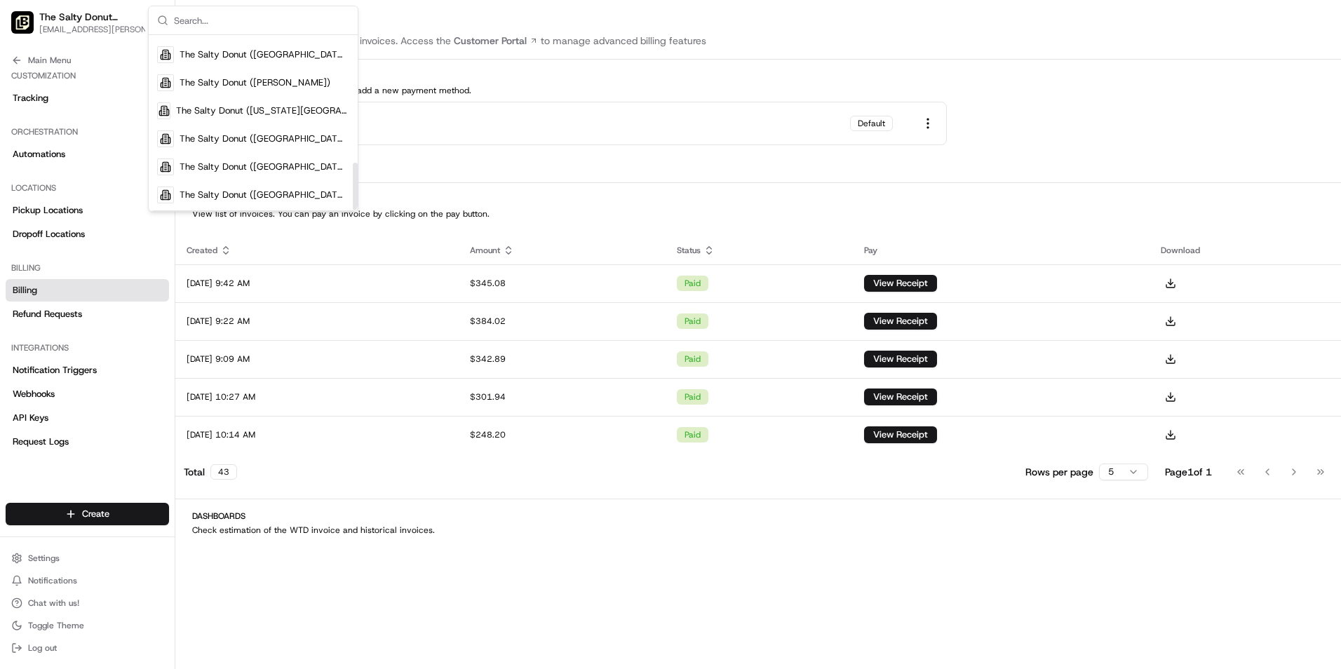
scroll to position [469, 0]
click at [234, 196] on span "The Salty Donut ([GEOGRAPHIC_DATA])" at bounding box center [265, 193] width 170 height 13
